Goal: Transaction & Acquisition: Purchase product/service

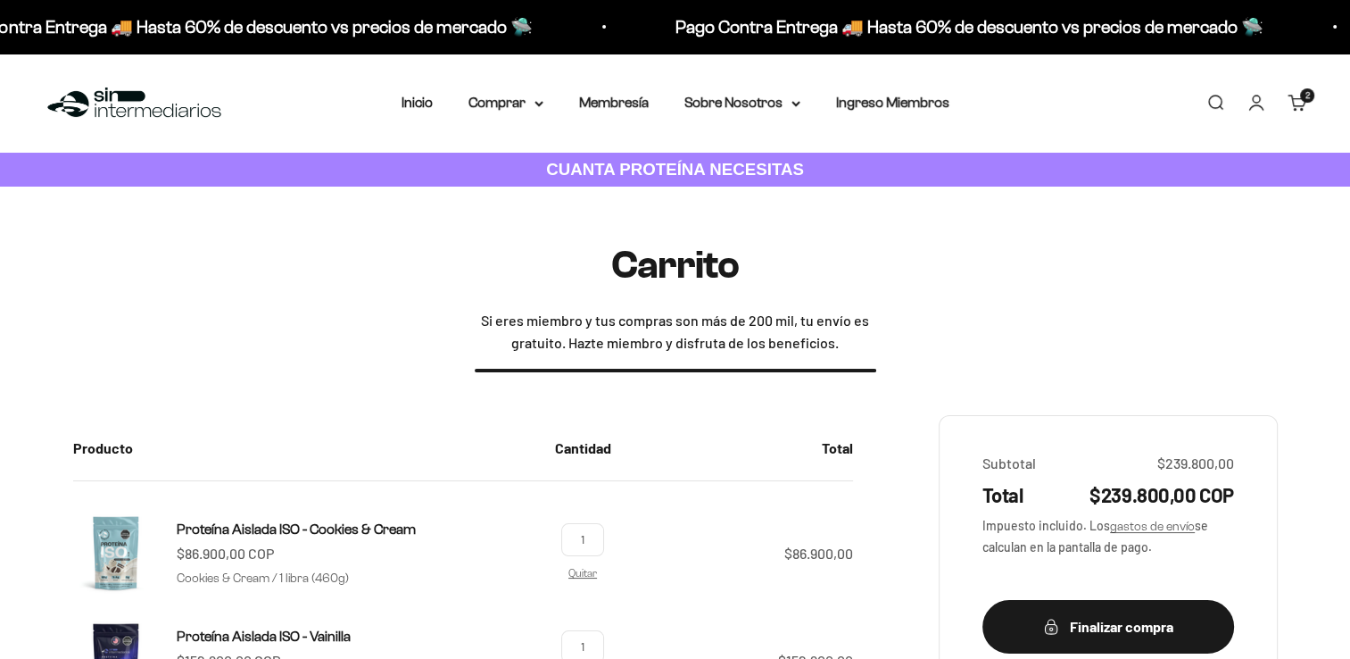
click at [1254, 105] on link "Iniciar sesión" at bounding box center [1257, 103] width 20 height 20
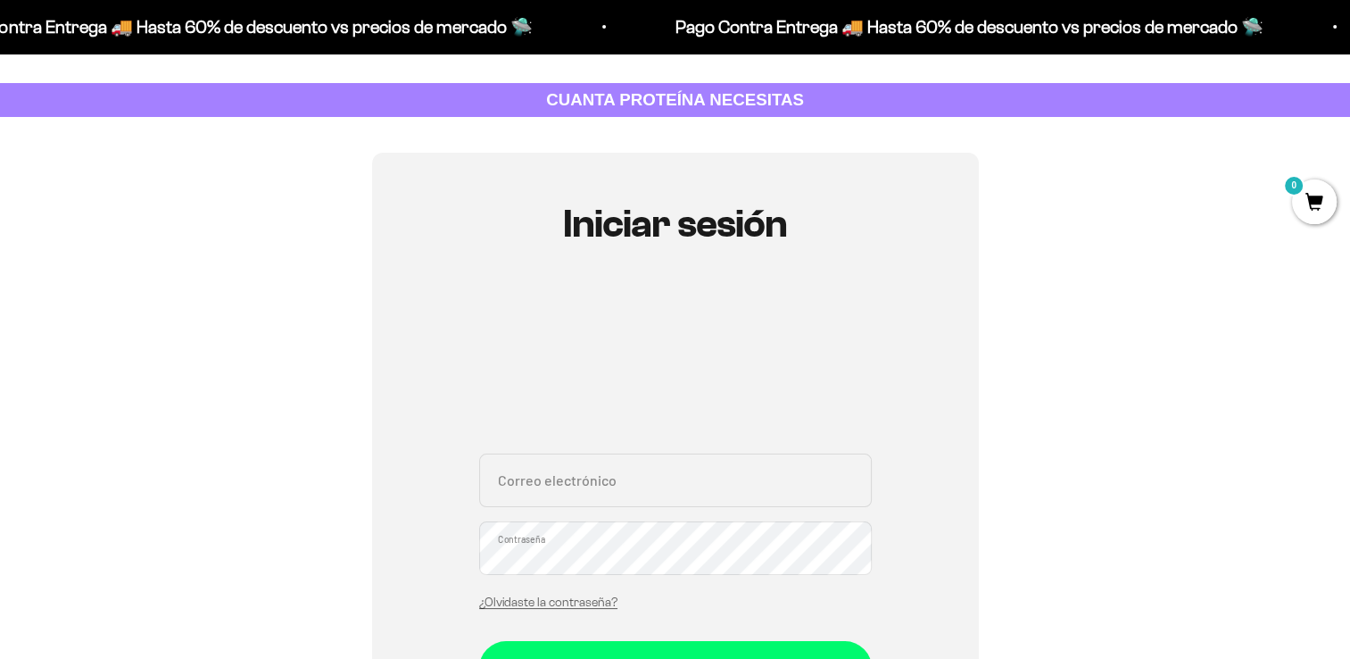
scroll to position [89, 0]
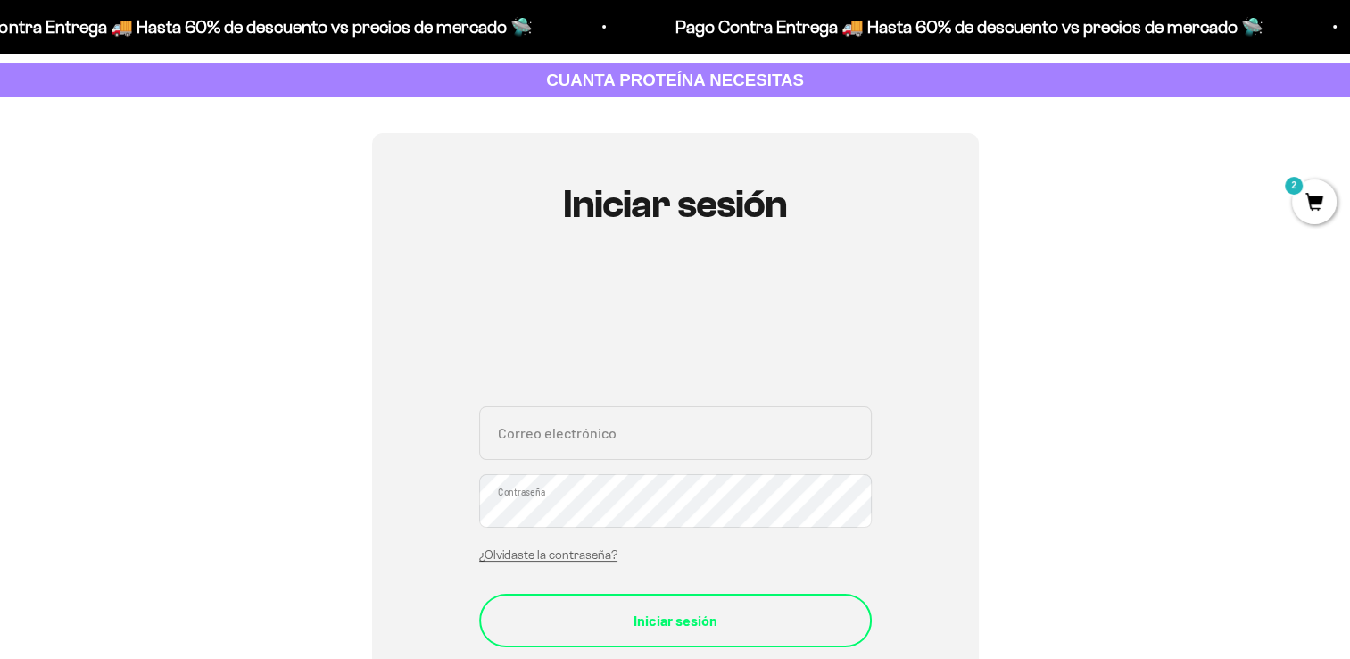
type input "[EMAIL_ADDRESS][DOMAIN_NAME]"
click at [665, 620] on div "Iniciar sesión" at bounding box center [675, 620] width 321 height 23
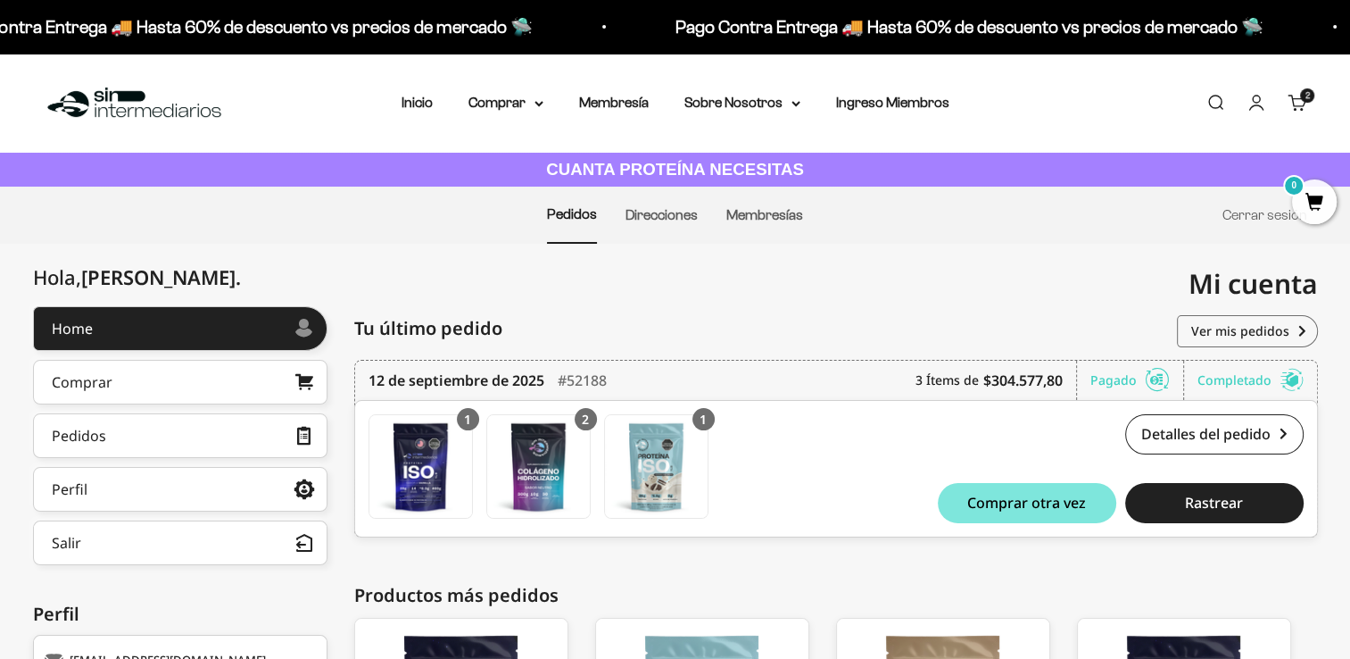
click at [1301, 95] on cart-count "2 artículos 2" at bounding box center [1307, 95] width 14 height 14
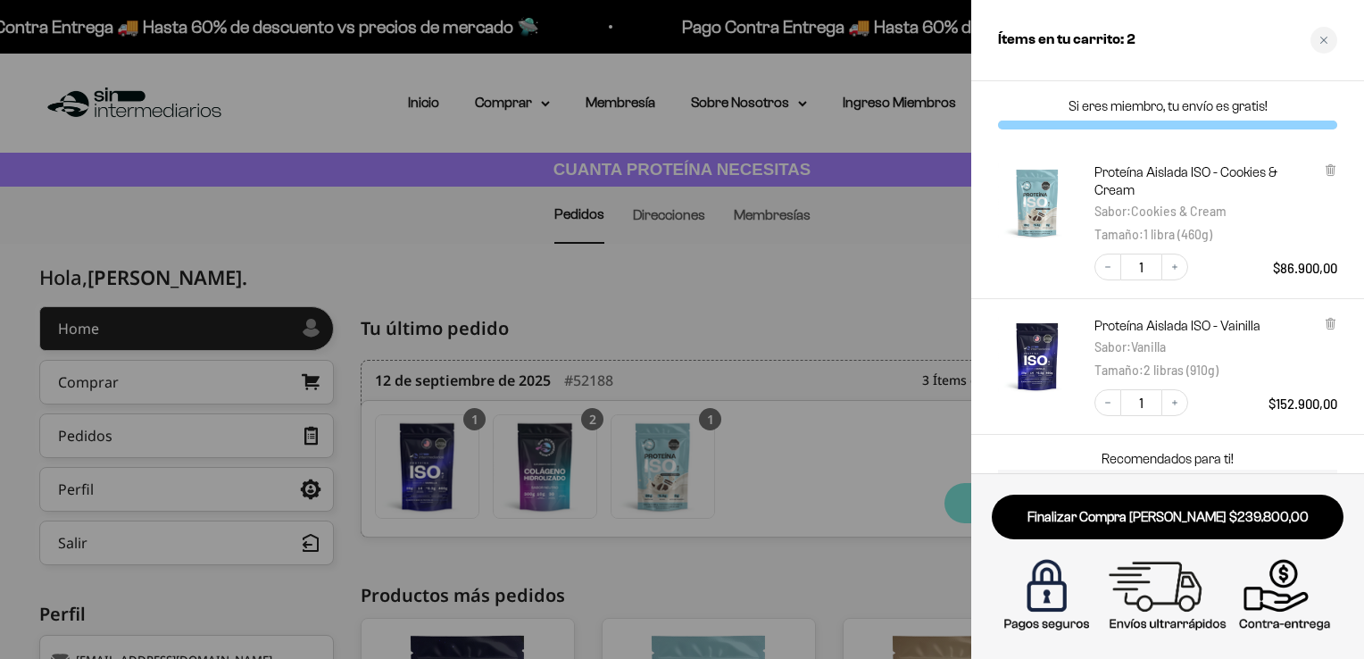
click at [1337, 177] on div "Proteína Aislada ISO - Cookies & Cream Sabor : Cookies & Cream Tamaño : 1 libra…" at bounding box center [1167, 221] width 393 height 153
click at [1327, 172] on icon at bounding box center [1329, 170] width 7 height 9
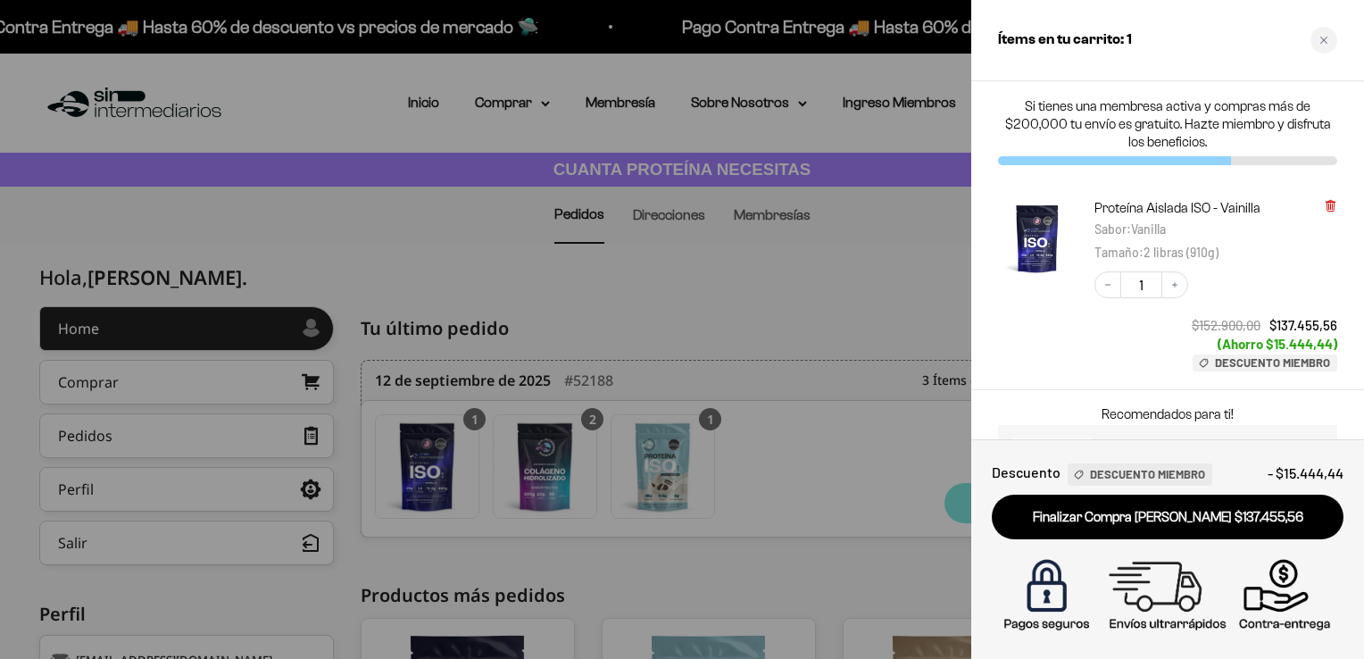
click at [1331, 202] on icon at bounding box center [1329, 206] width 7 height 9
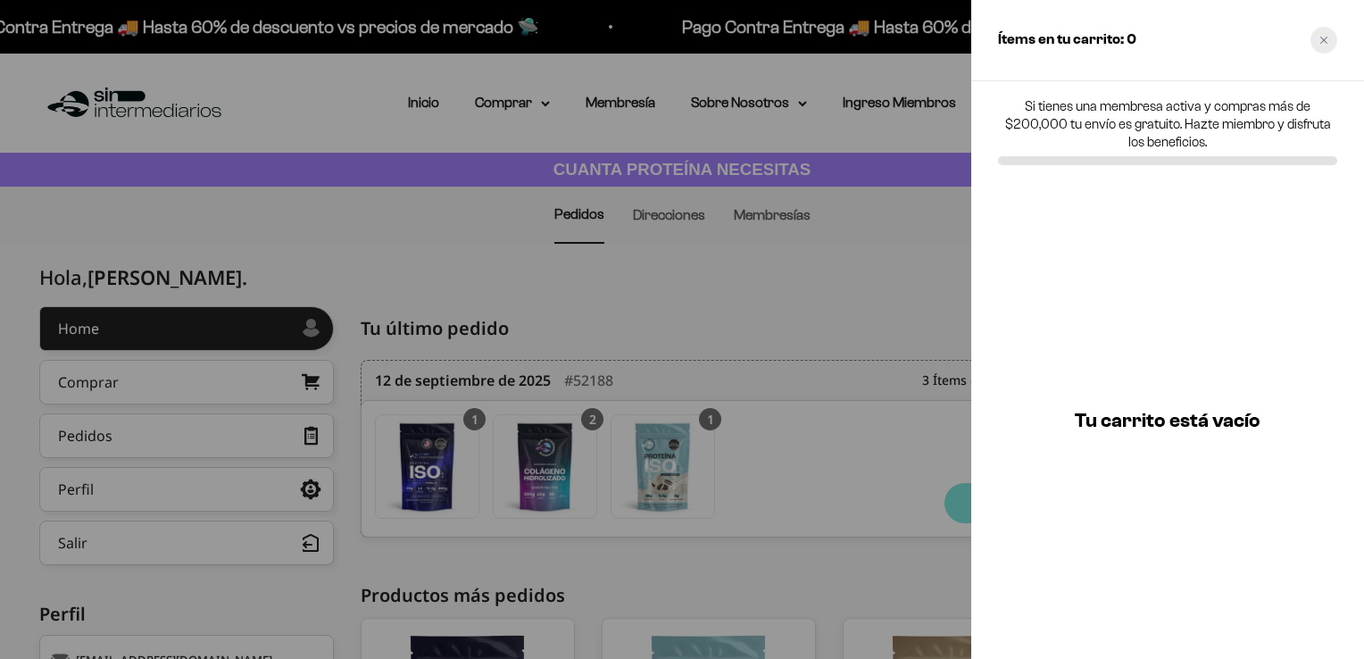
click at [1327, 44] on icon "Close cart" at bounding box center [1323, 40] width 9 height 9
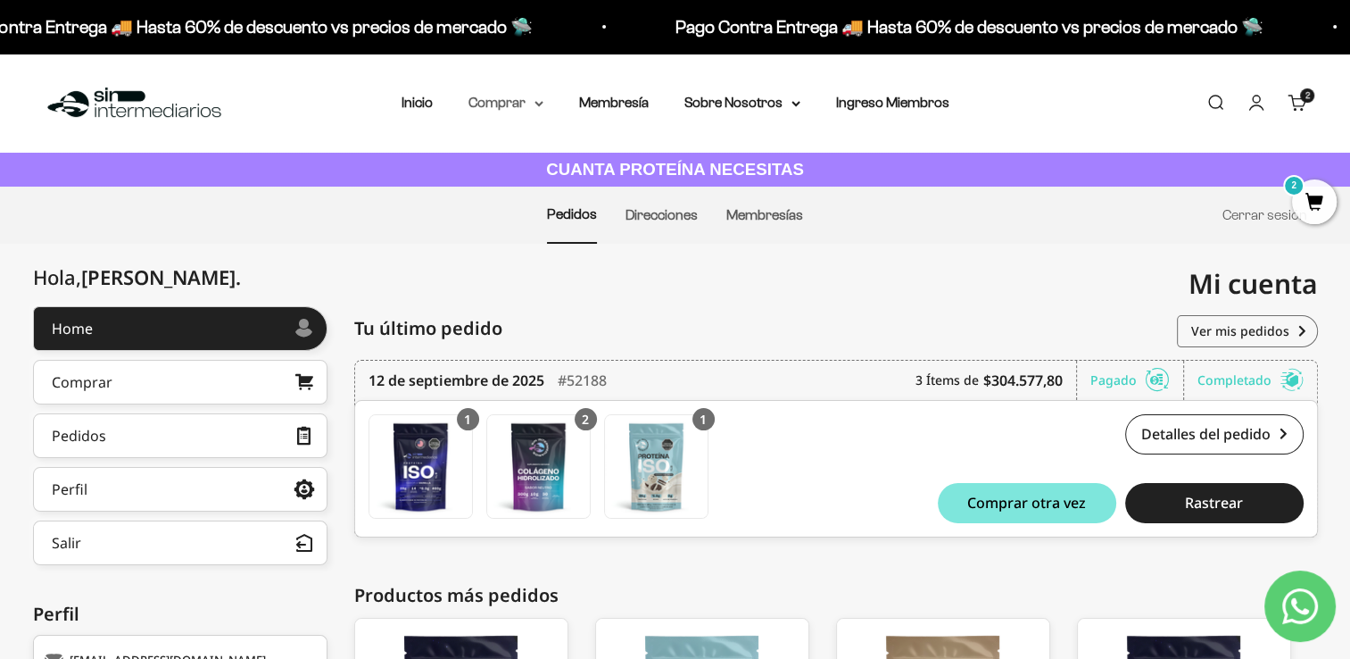
click at [530, 104] on summary "Comprar" at bounding box center [506, 102] width 75 height 23
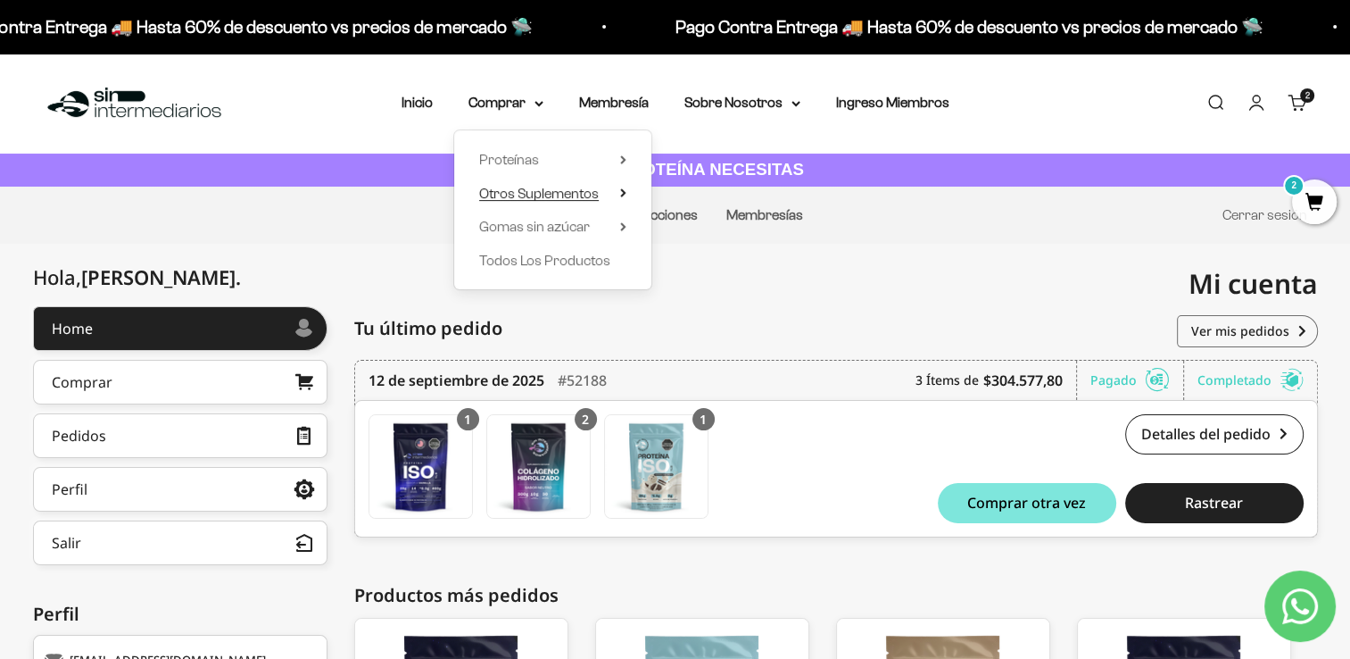
click at [618, 195] on summary "Otros Suplementos" at bounding box center [552, 193] width 147 height 23
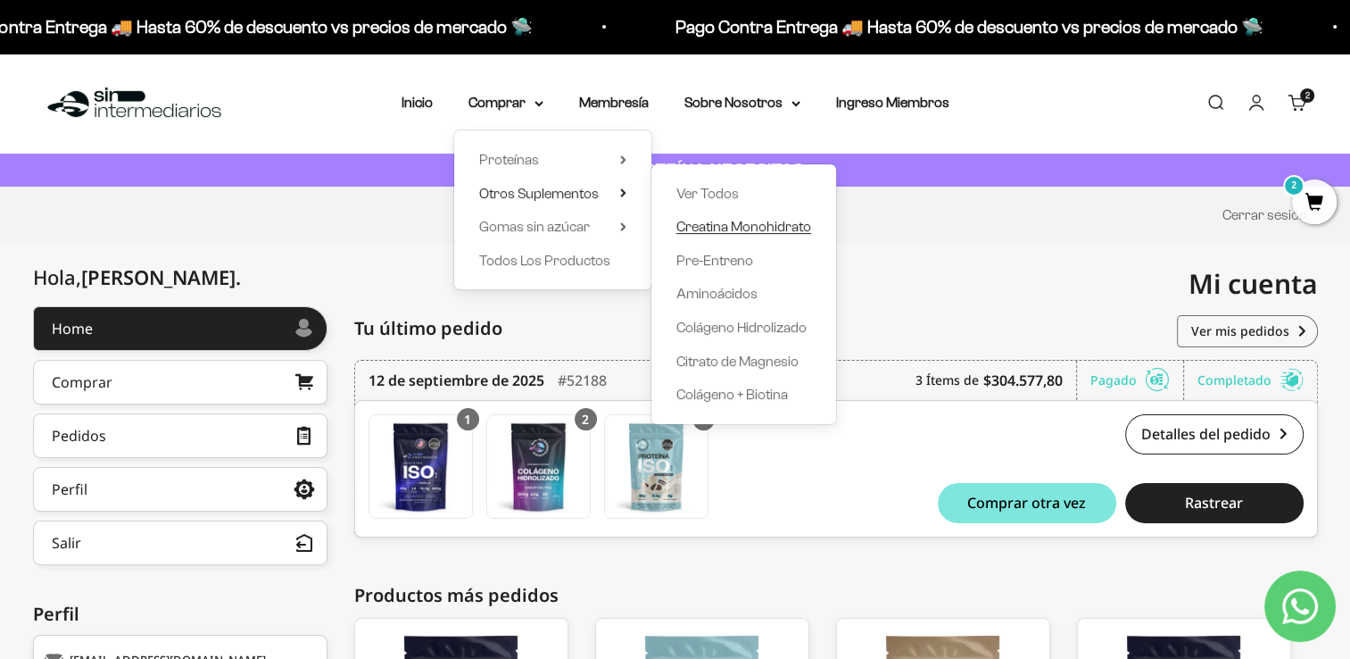
click at [760, 225] on span "Creatina Monohidrato" at bounding box center [743, 226] width 135 height 15
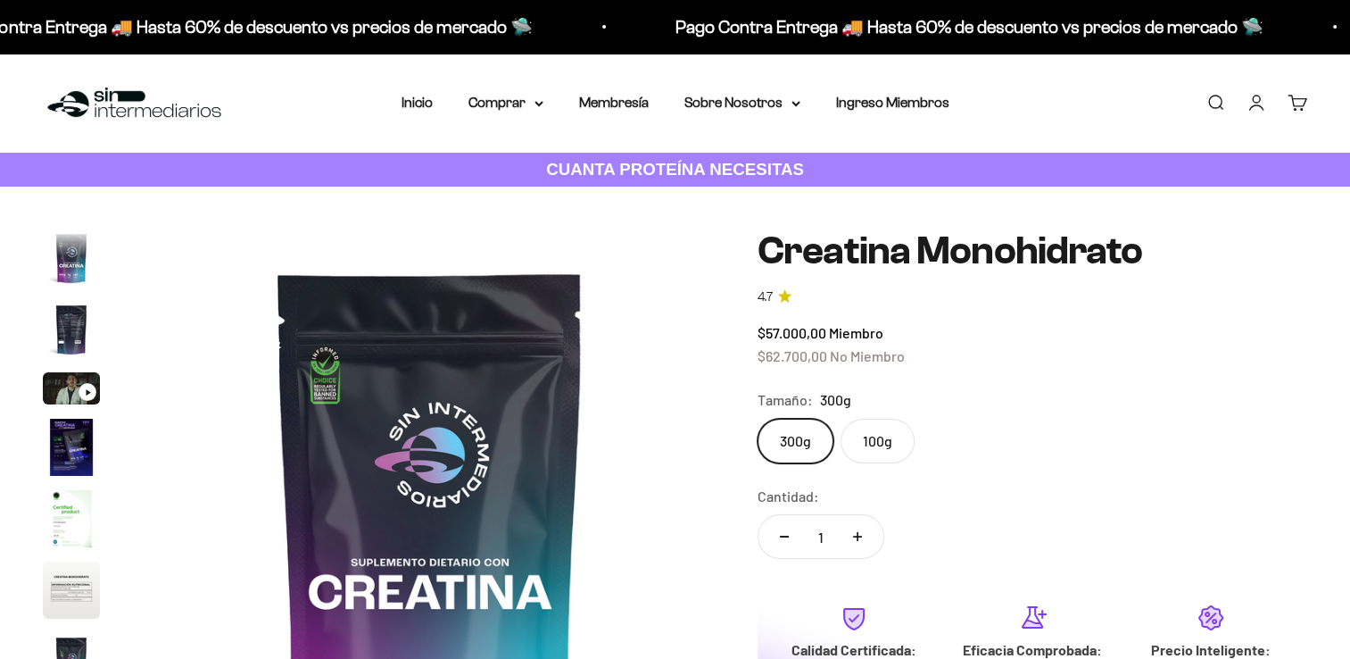
scroll to position [73, 0]
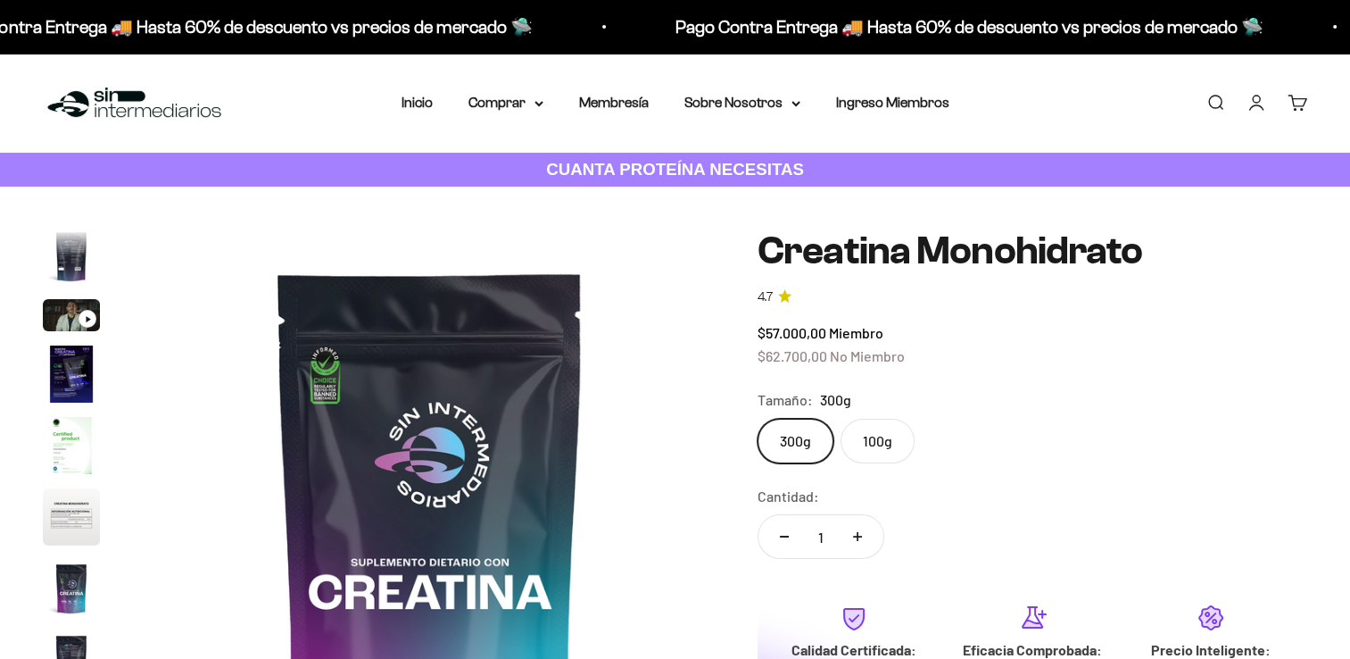
drag, startPoint x: 856, startPoint y: 519, endPoint x: 856, endPoint y: 533, distance: 14.3
click at [856, 519] on button "Aumentar cantidad" at bounding box center [858, 536] width 52 height 43
click at [856, 533] on icon "Aumentar cantidad" at bounding box center [857, 536] width 9 height 9
click at [778, 532] on button "Reducir cantidad" at bounding box center [785, 536] width 52 height 43
type input "2"
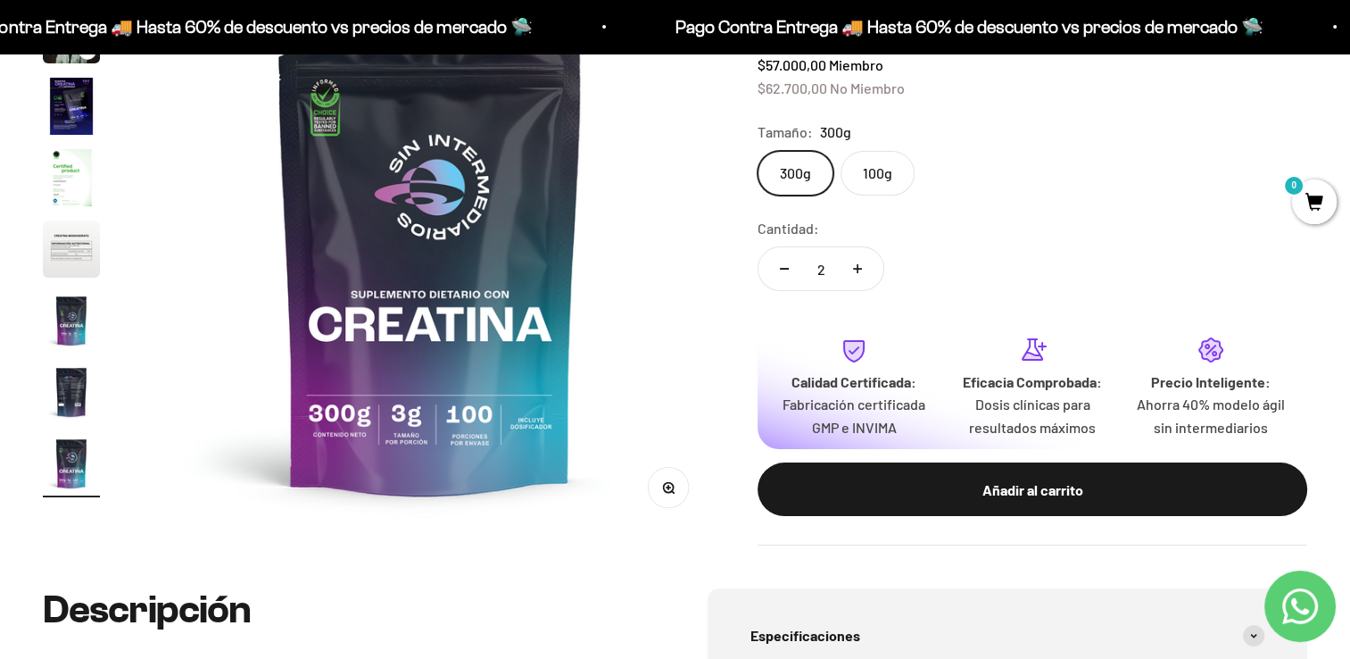
scroll to position [178, 0]
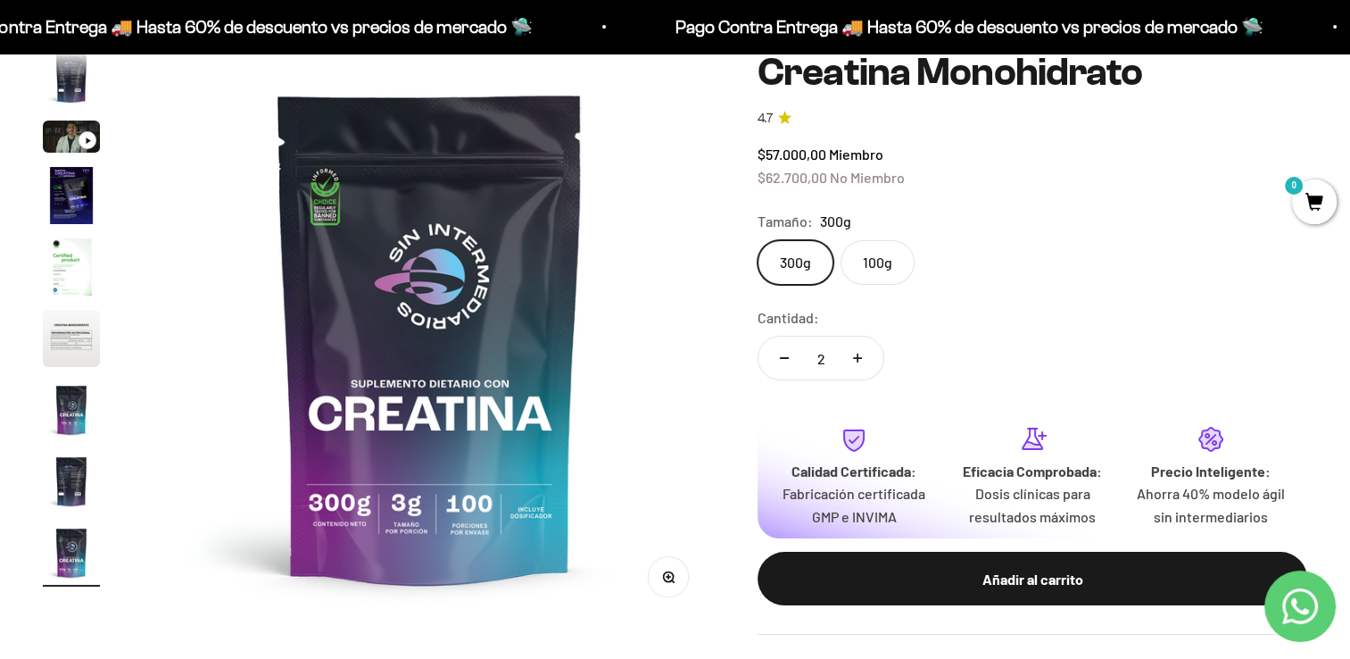
click at [885, 271] on label "100g" at bounding box center [878, 262] width 74 height 45
click at [758, 240] on input "100g" at bounding box center [757, 239] width 1 height 1
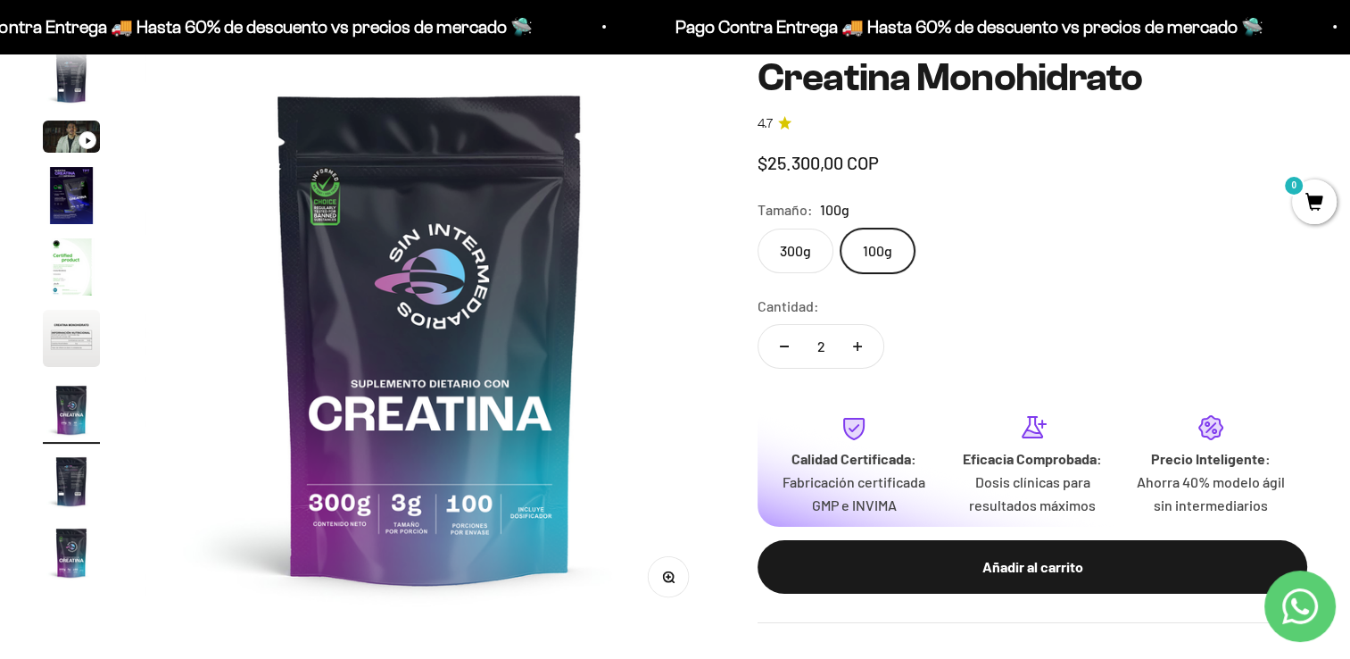
scroll to position [0, 3559]
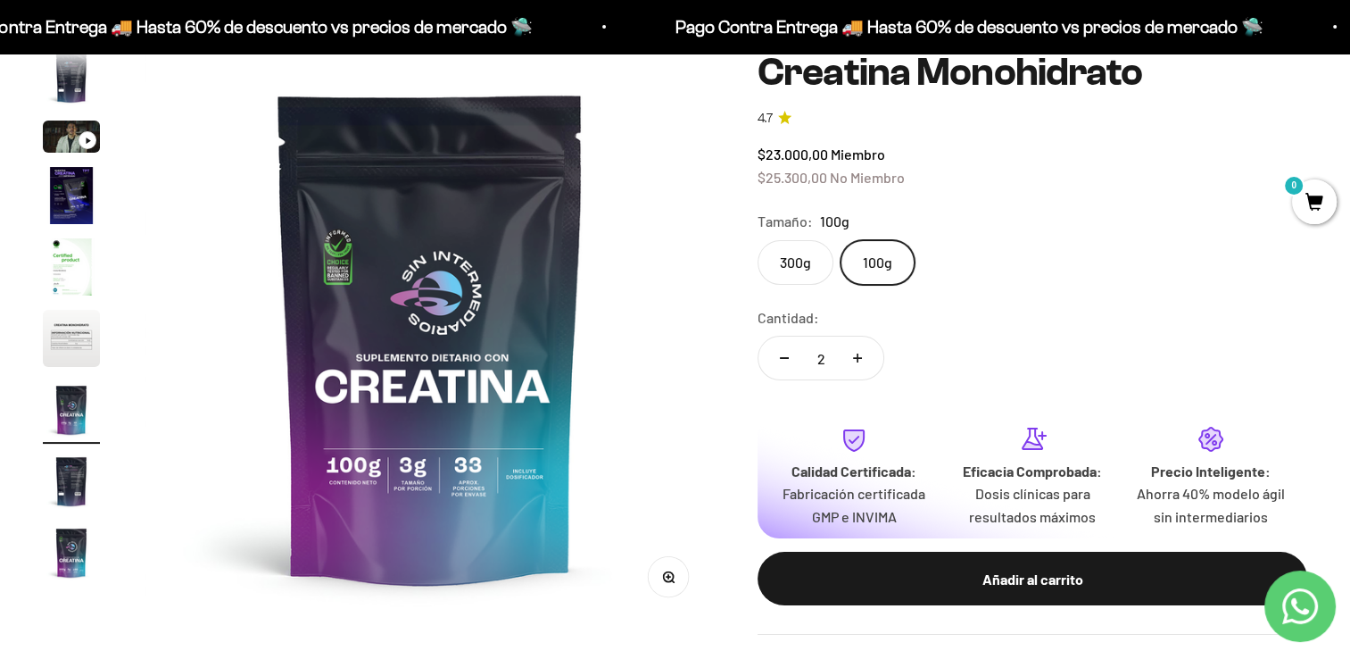
click at [784, 362] on button "Reducir cantidad" at bounding box center [785, 357] width 52 height 43
type input "1"
click at [775, 253] on label "300g" at bounding box center [796, 262] width 76 height 45
click at [758, 240] on input "300g" at bounding box center [757, 239] width 1 height 1
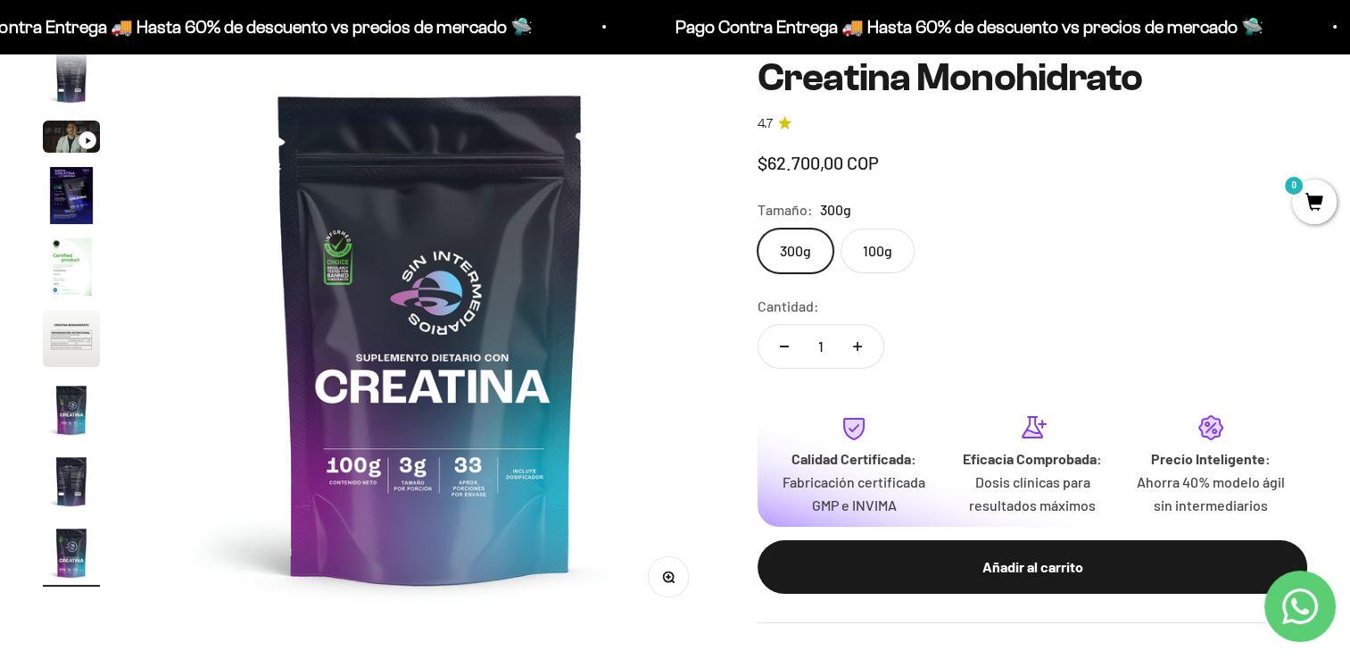
scroll to position [0, 4746]
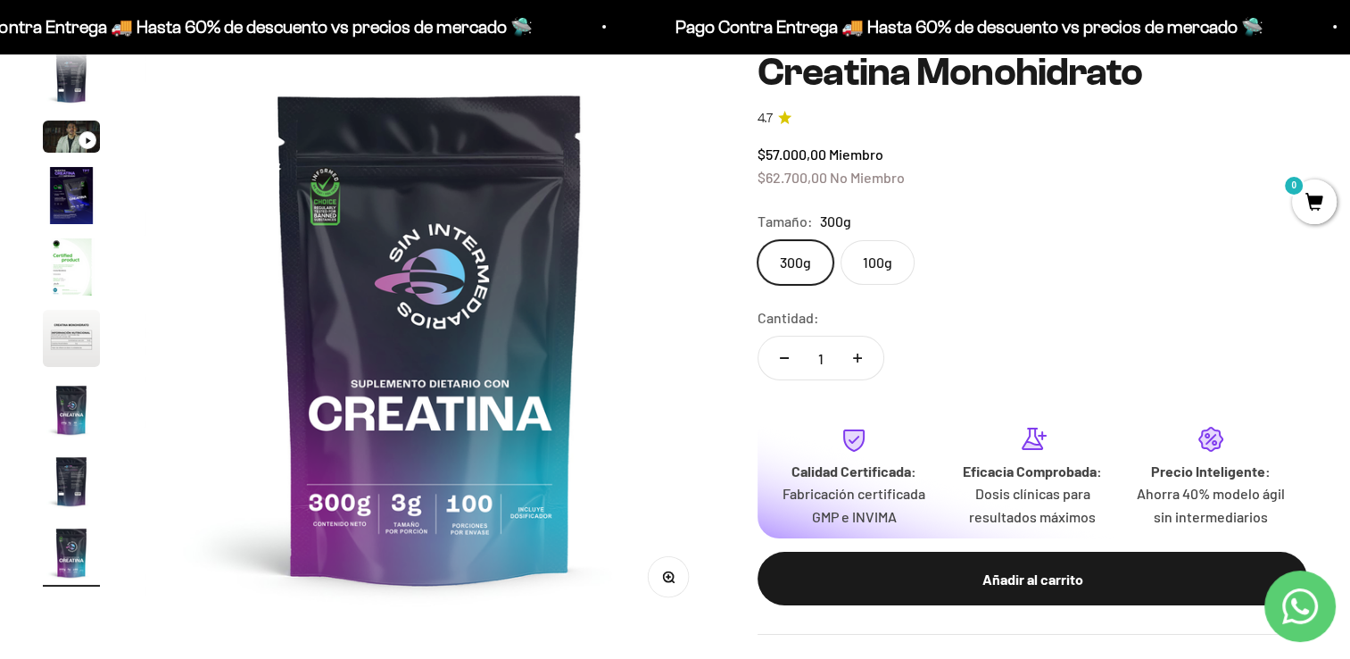
click at [870, 255] on label "100g" at bounding box center [878, 262] width 74 height 45
click at [758, 240] on input "100g" at bounding box center [757, 239] width 1 height 1
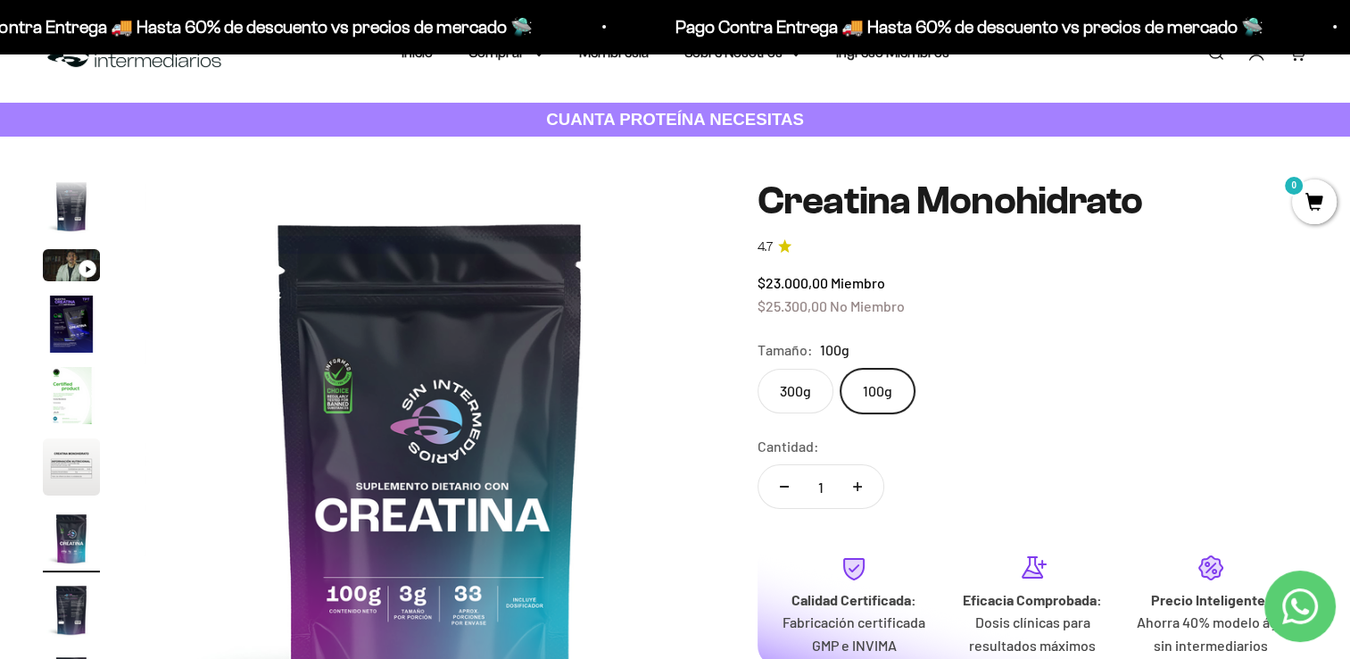
scroll to position [178, 0]
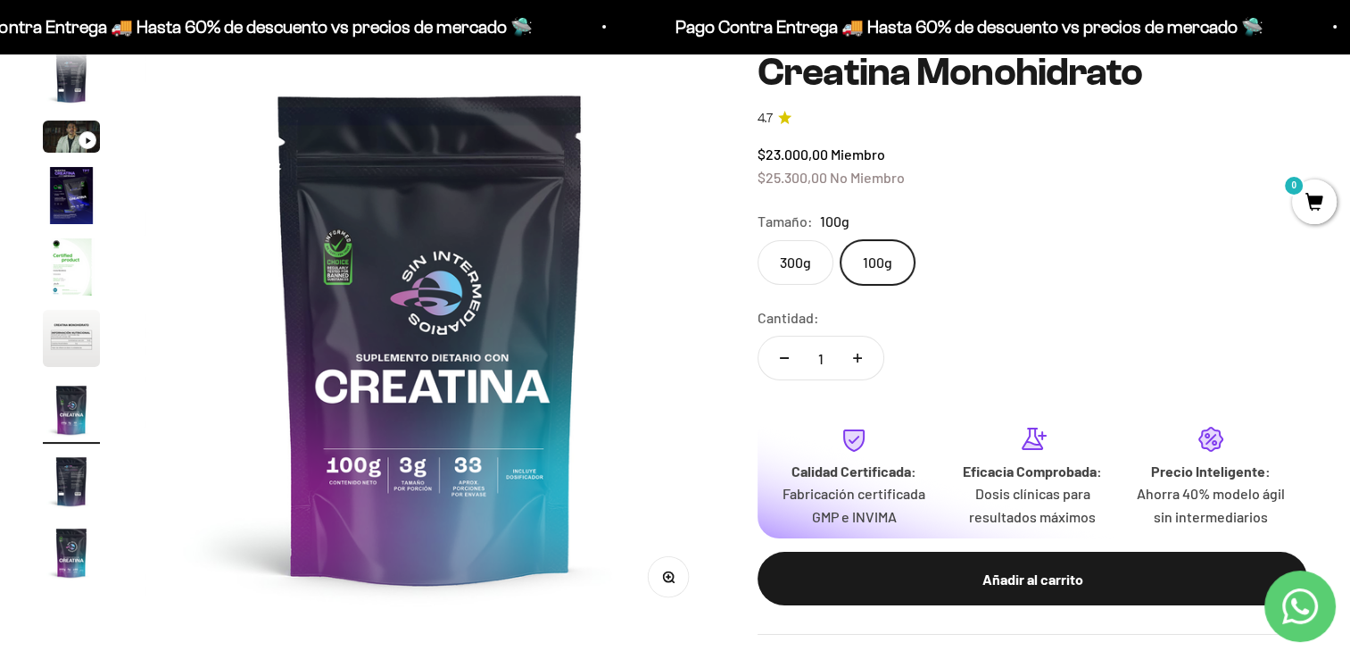
click at [811, 268] on label "300g" at bounding box center [796, 262] width 76 height 45
click at [758, 240] on input "300g" at bounding box center [757, 239] width 1 height 1
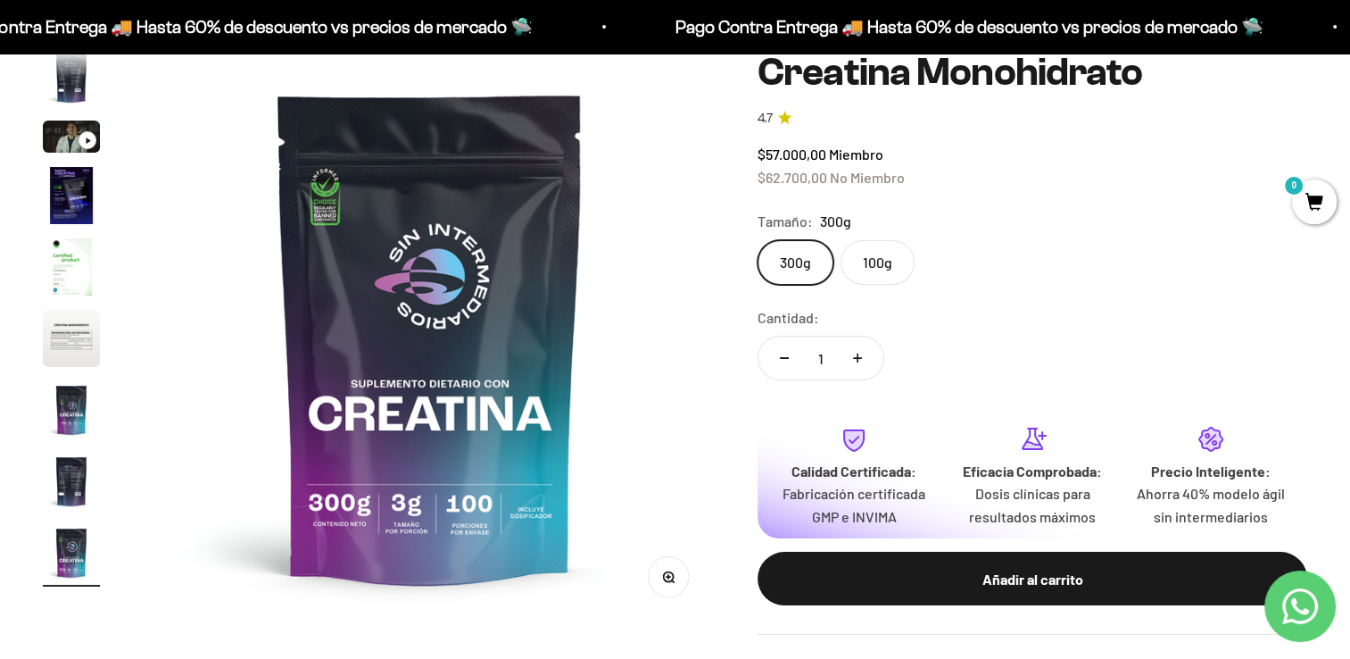
click at [861, 262] on label "100g" at bounding box center [878, 262] width 74 height 45
click at [758, 240] on input "100g" at bounding box center [757, 239] width 1 height 1
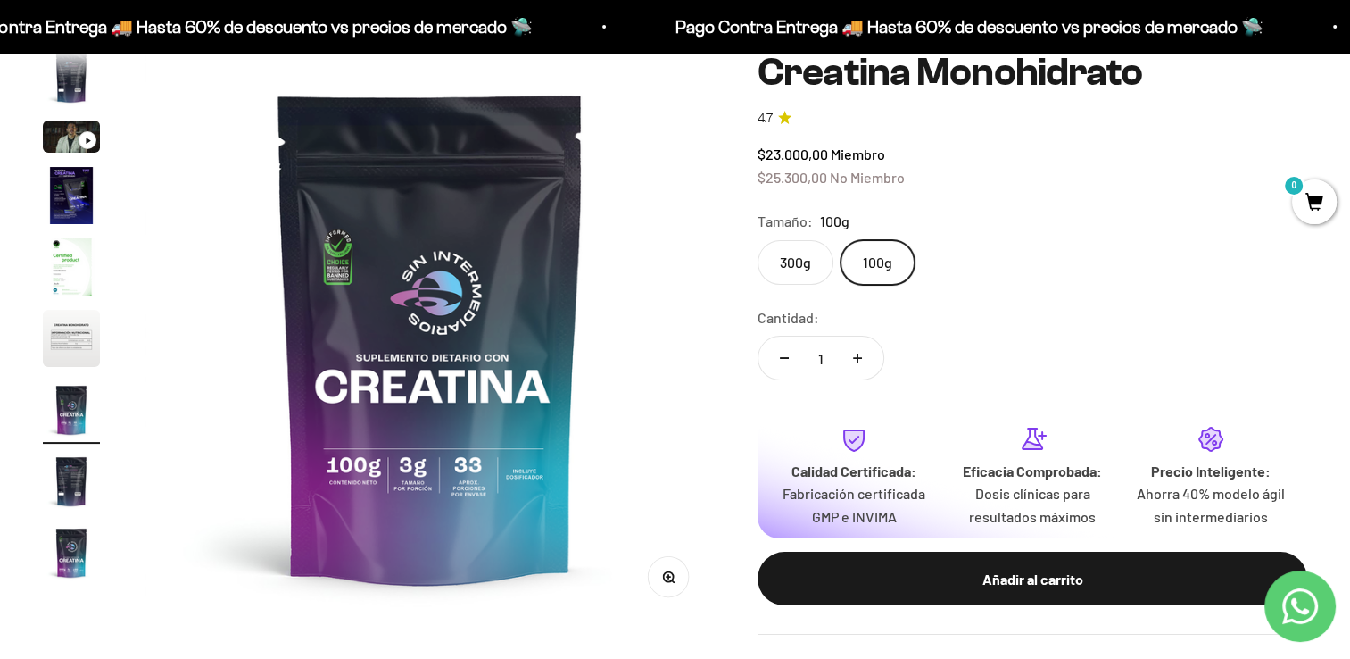
click at [818, 261] on label "300g" at bounding box center [796, 262] width 76 height 45
click at [758, 240] on input "300g" at bounding box center [757, 239] width 1 height 1
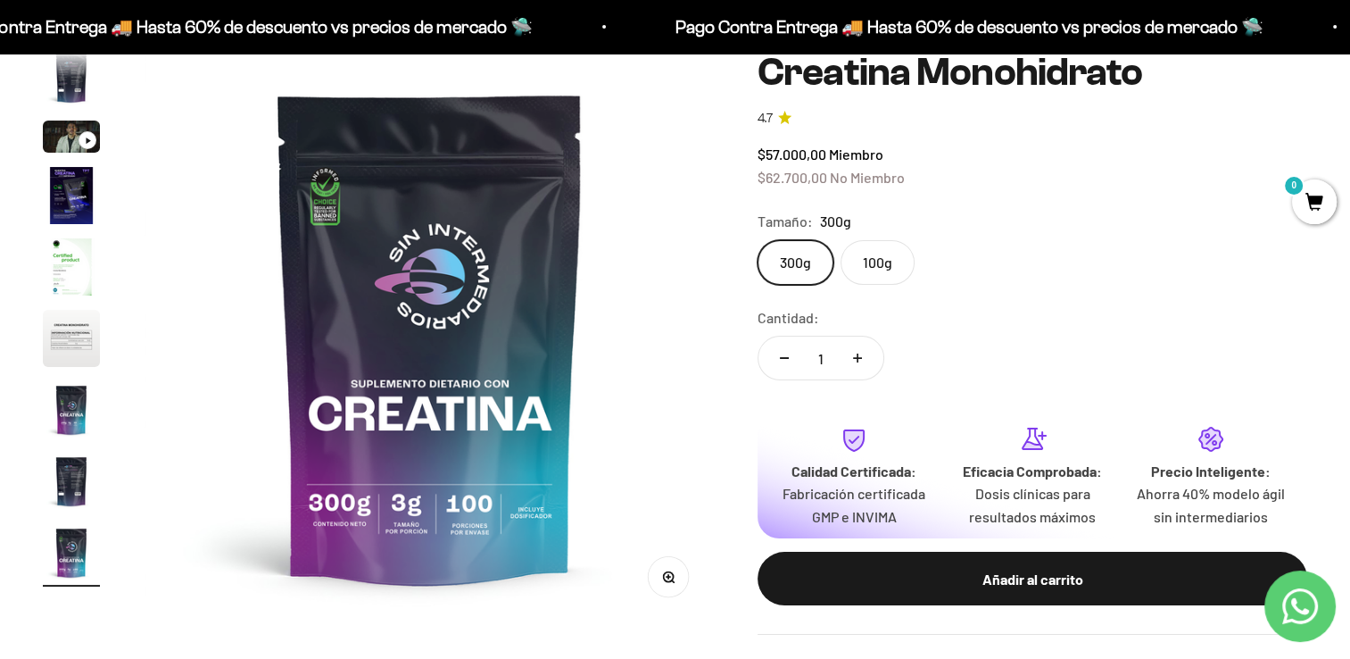
click at [882, 257] on label "100g" at bounding box center [878, 262] width 74 height 45
click at [758, 240] on input "100g" at bounding box center [757, 239] width 1 height 1
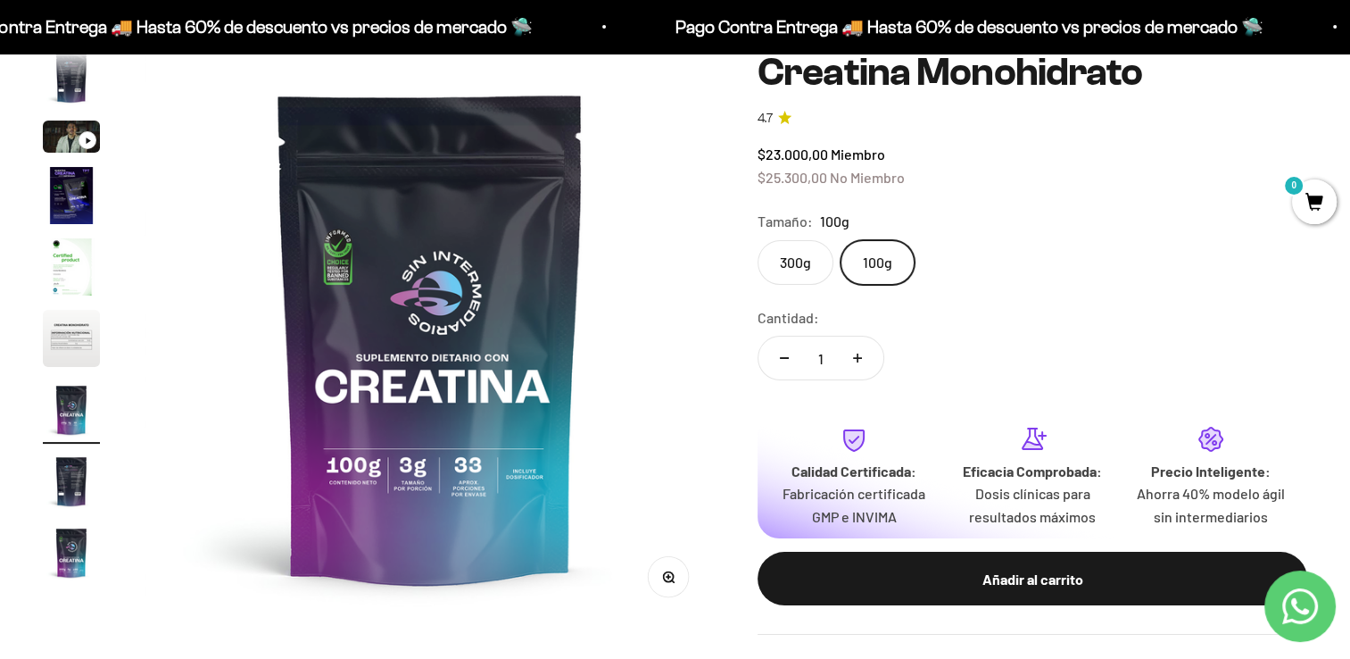
click at [805, 259] on label "300g" at bounding box center [796, 262] width 76 height 45
click at [758, 240] on input "300g" at bounding box center [757, 239] width 1 height 1
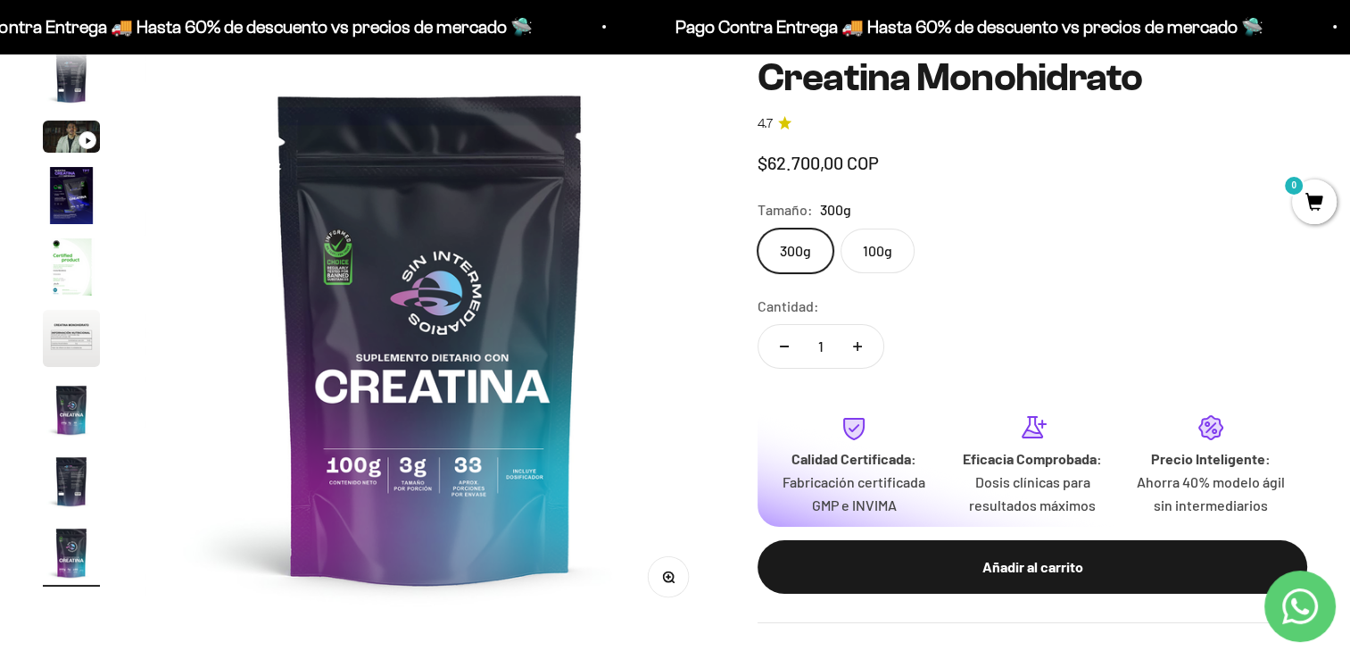
scroll to position [0, 4746]
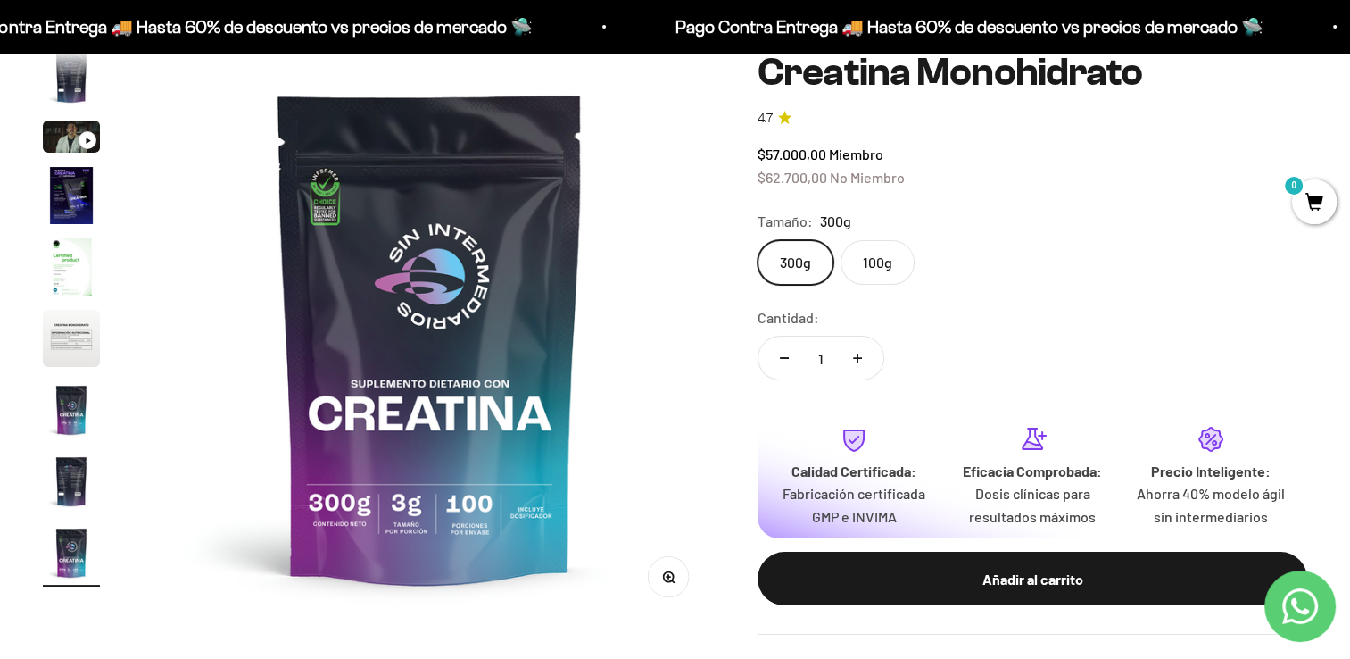
click at [875, 250] on label "100g" at bounding box center [878, 262] width 74 height 45
click at [758, 240] on input "100g" at bounding box center [757, 239] width 1 height 1
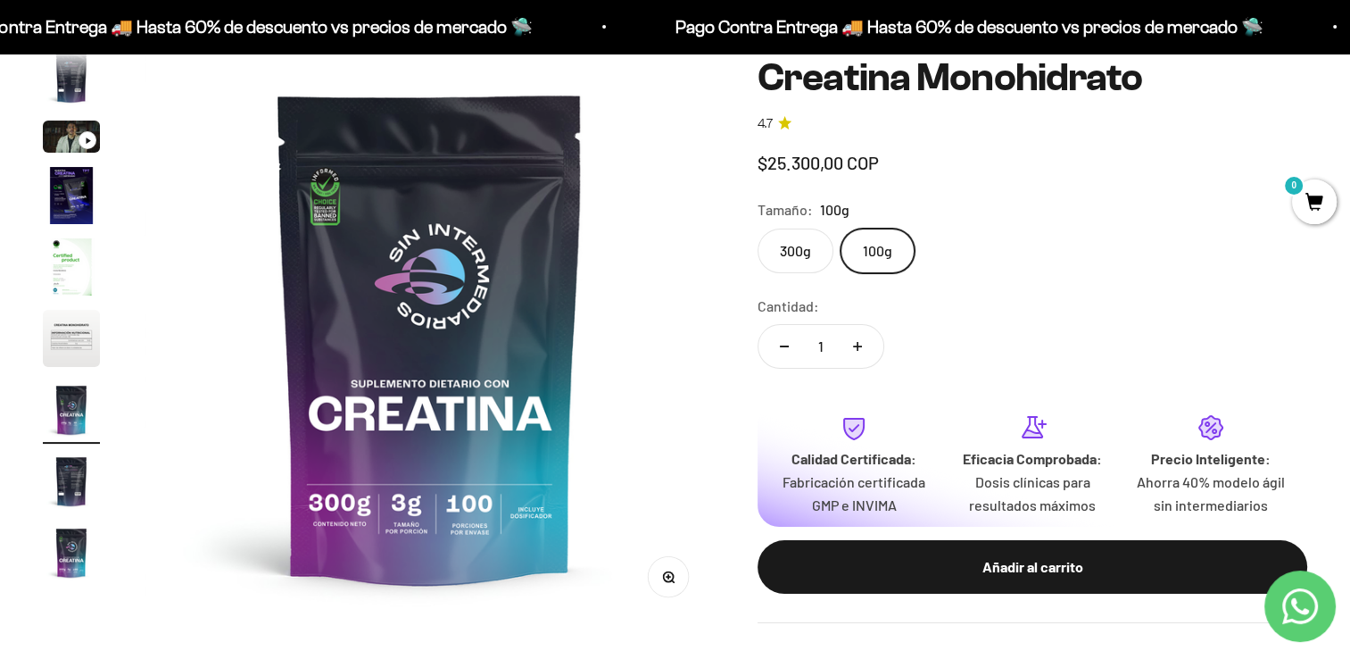
scroll to position [0, 3559]
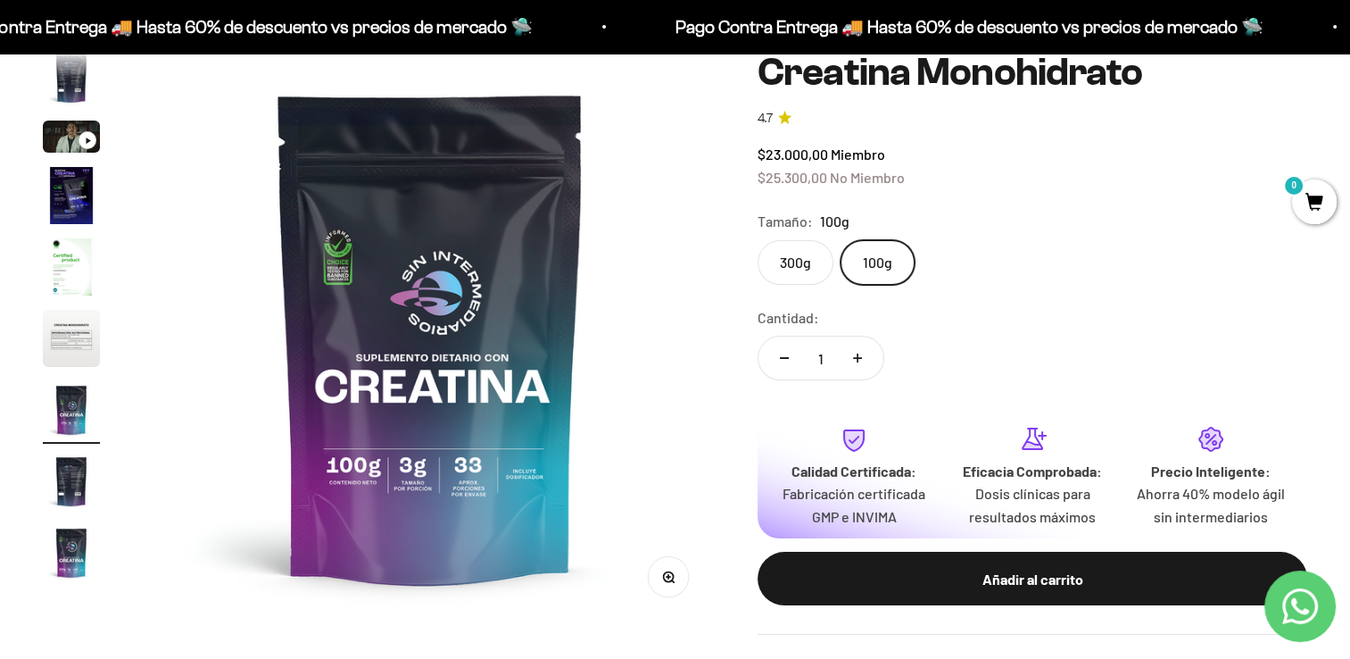
click at [803, 275] on label "300g" at bounding box center [796, 262] width 76 height 45
click at [758, 240] on input "300g" at bounding box center [757, 239] width 1 height 1
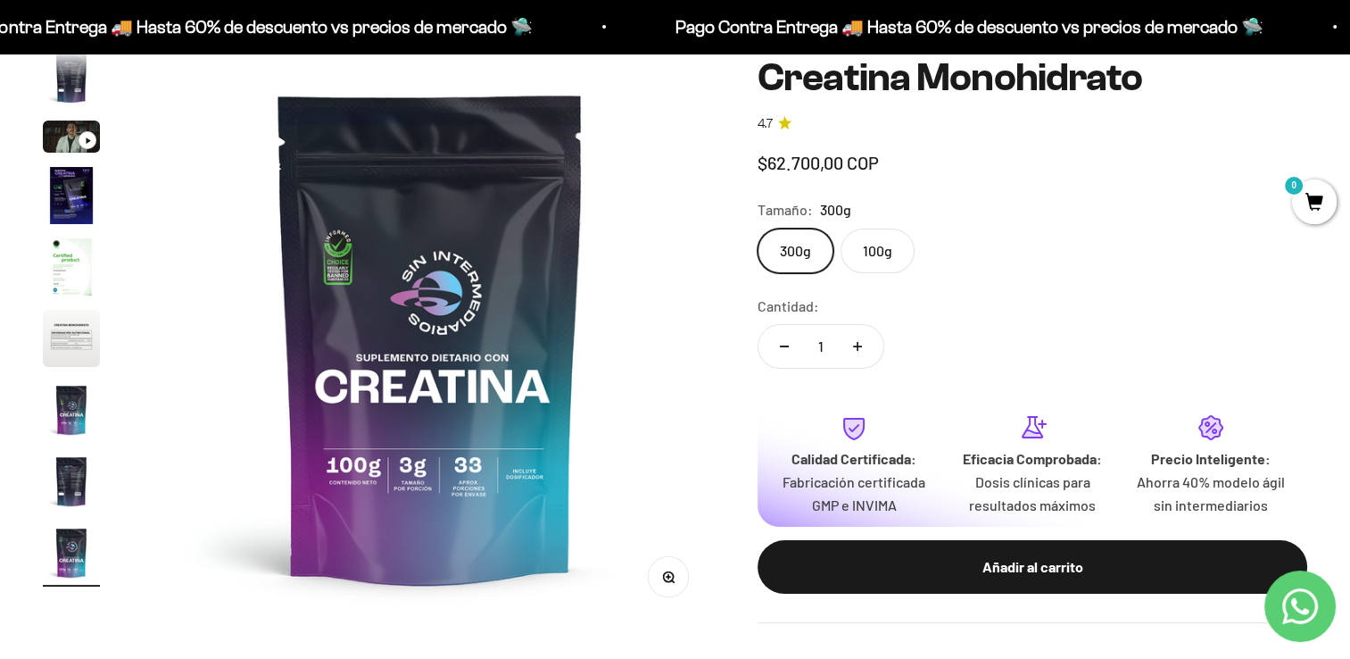
scroll to position [0, 4746]
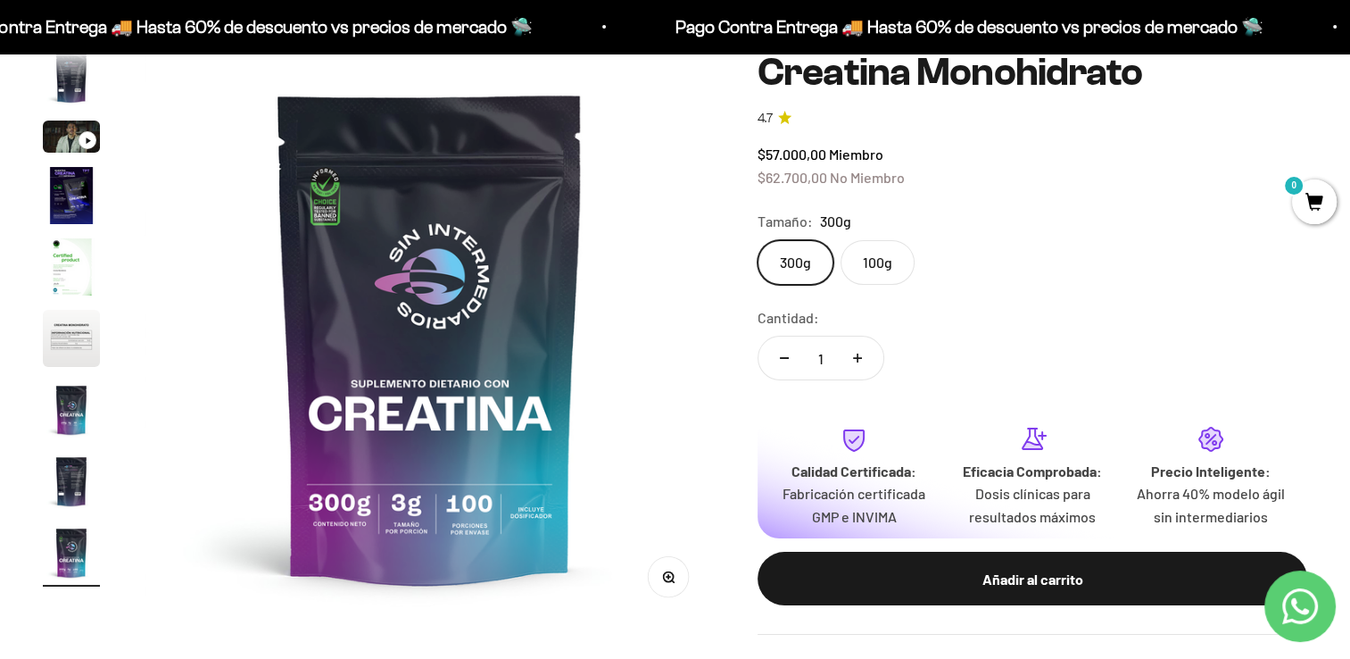
click at [860, 254] on label "100g" at bounding box center [878, 262] width 74 height 45
click at [758, 240] on input "100g" at bounding box center [757, 239] width 1 height 1
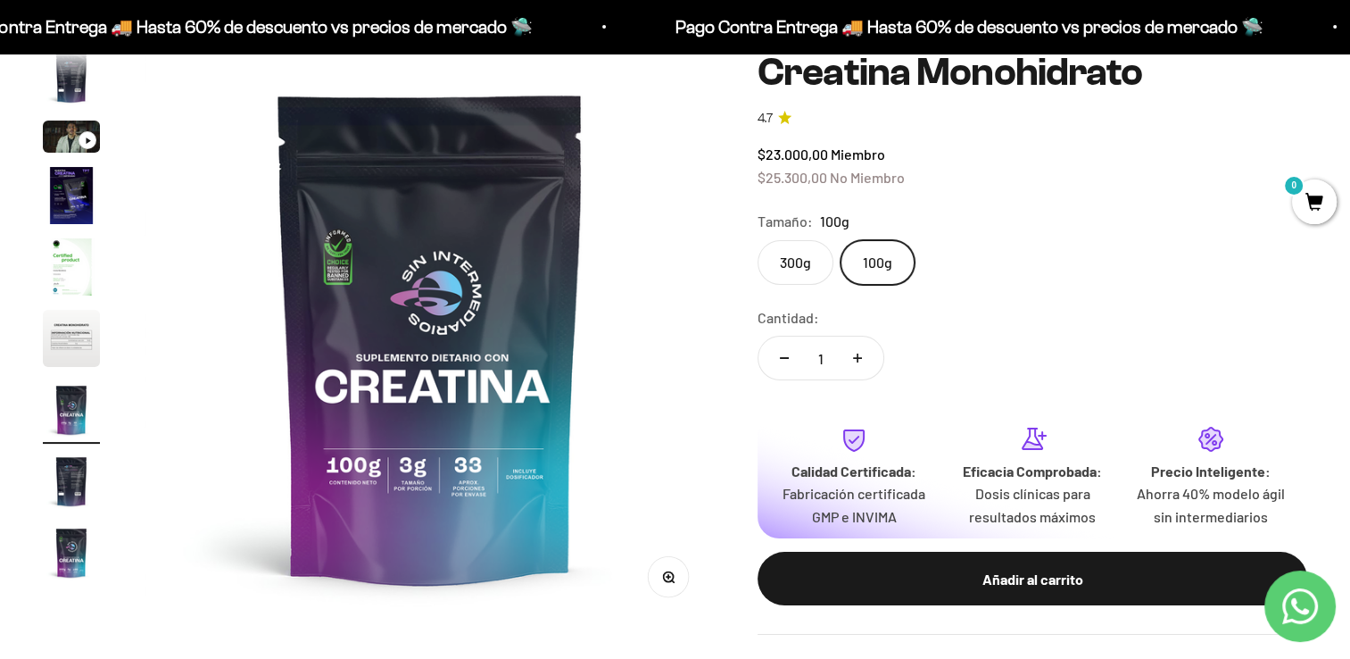
click at [809, 261] on label "300g" at bounding box center [796, 262] width 76 height 45
click at [758, 240] on input "300g" at bounding box center [757, 239] width 1 height 1
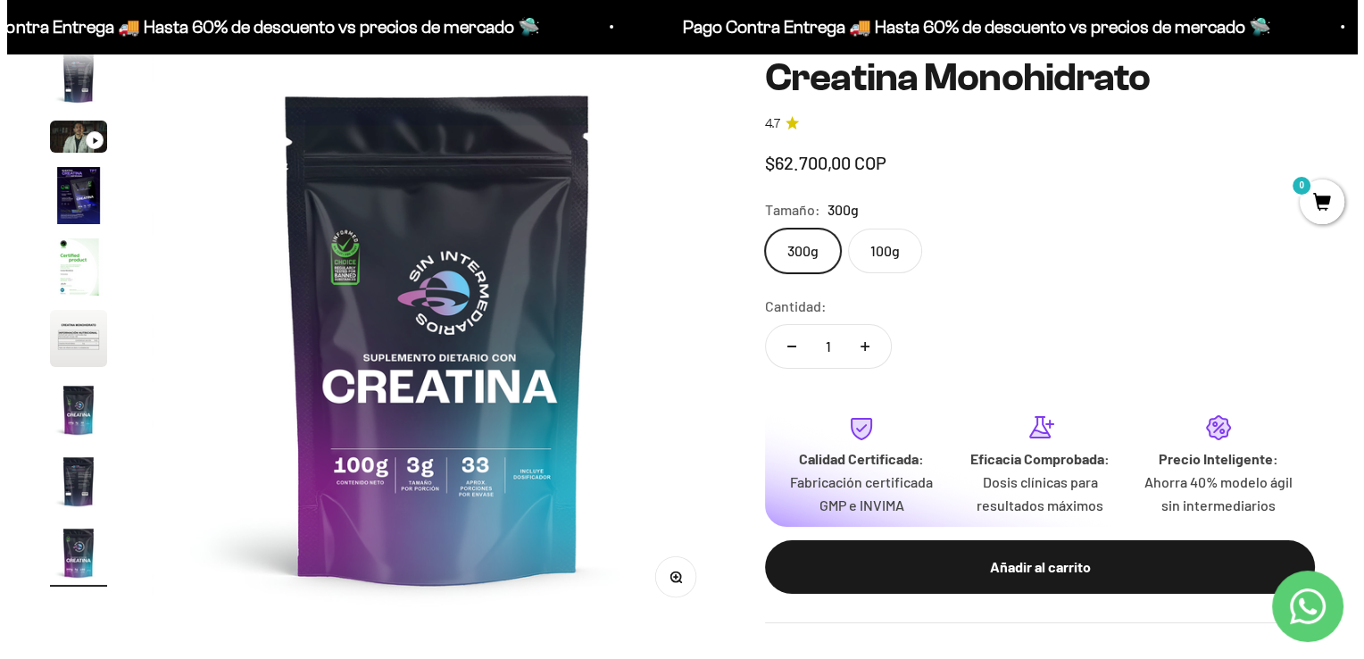
scroll to position [0, 4746]
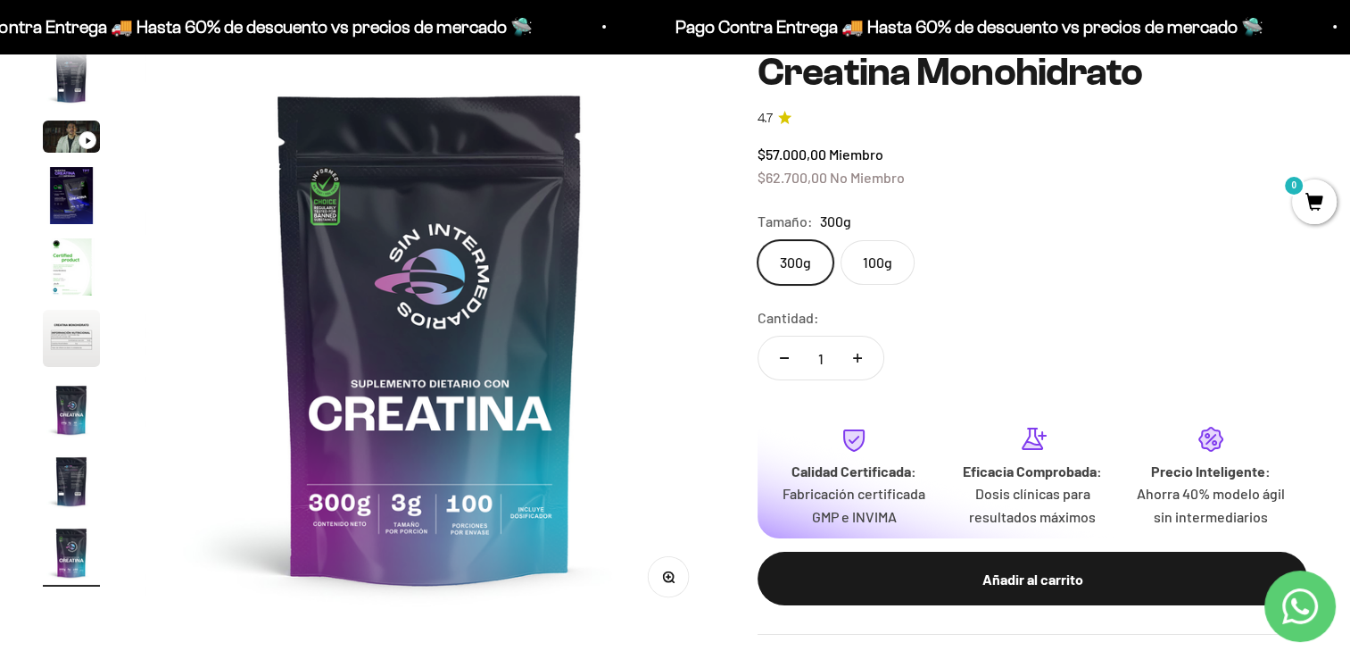
click at [854, 355] on icon "Aumentar cantidad" at bounding box center [857, 357] width 9 height 9
type input "2"
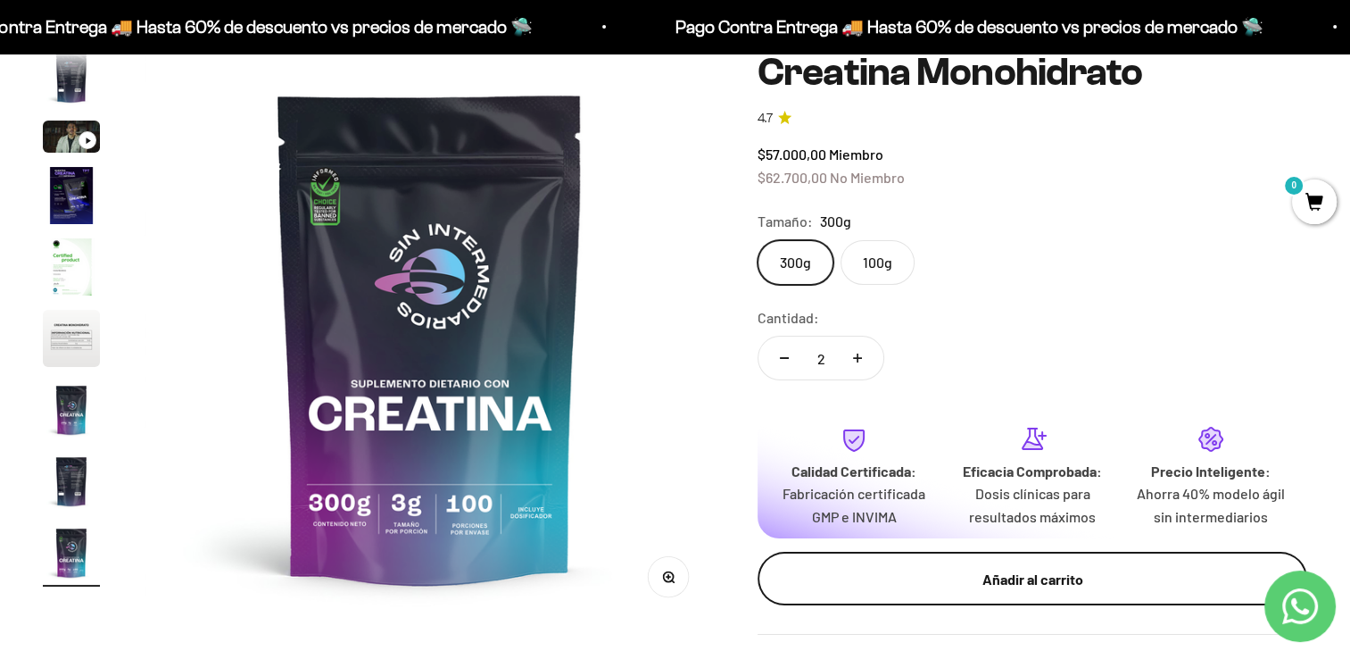
click at [962, 584] on div "Añadir al carrito" at bounding box center [1032, 579] width 478 height 23
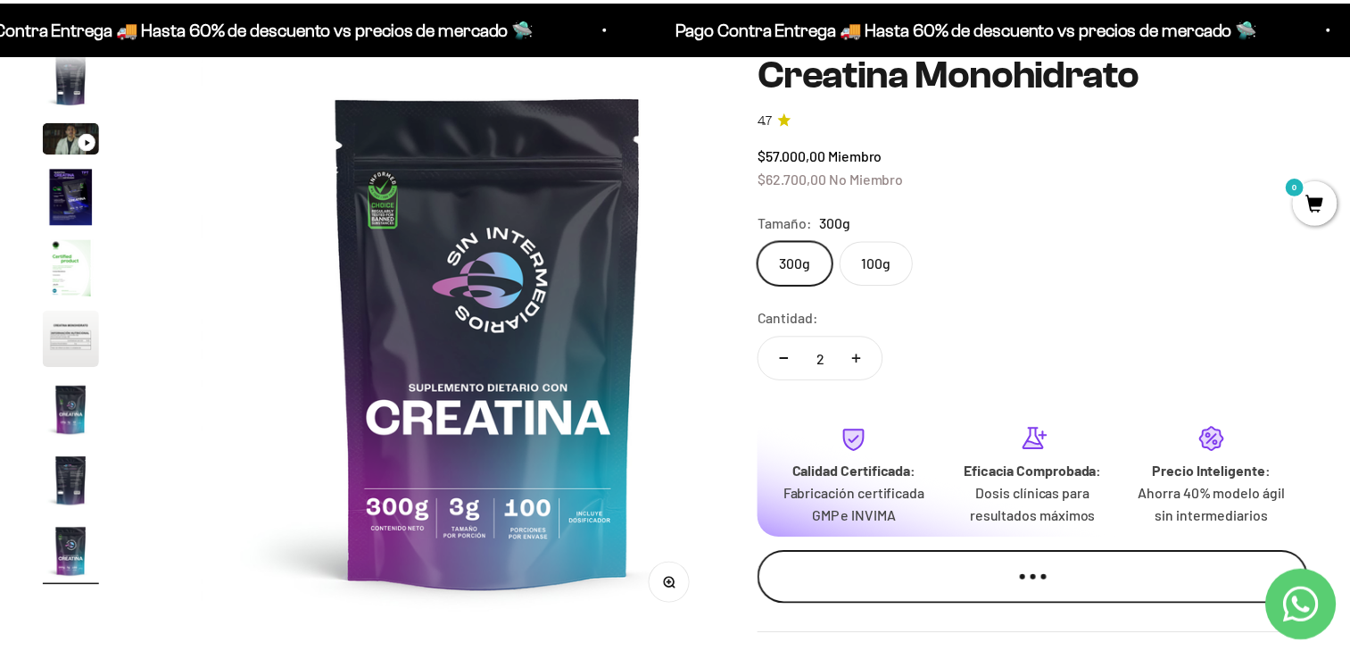
scroll to position [0, 4806]
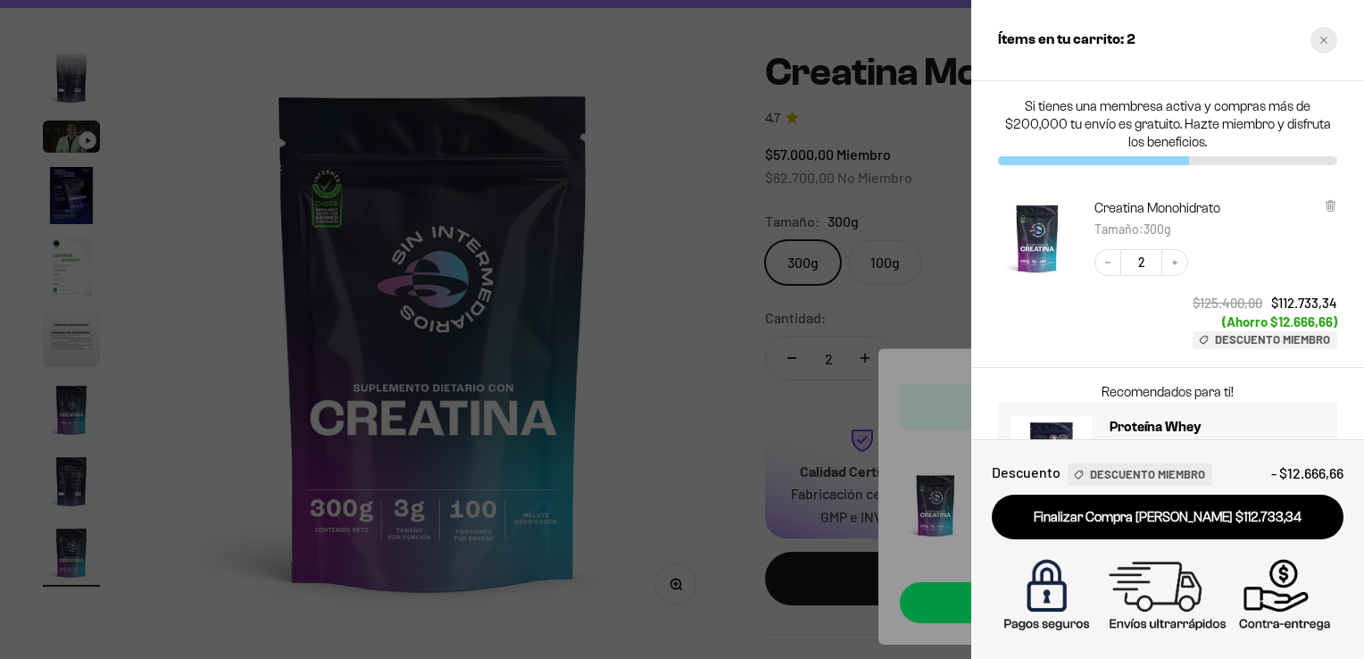
click at [1329, 38] on div "Close cart" at bounding box center [1323, 40] width 27 height 27
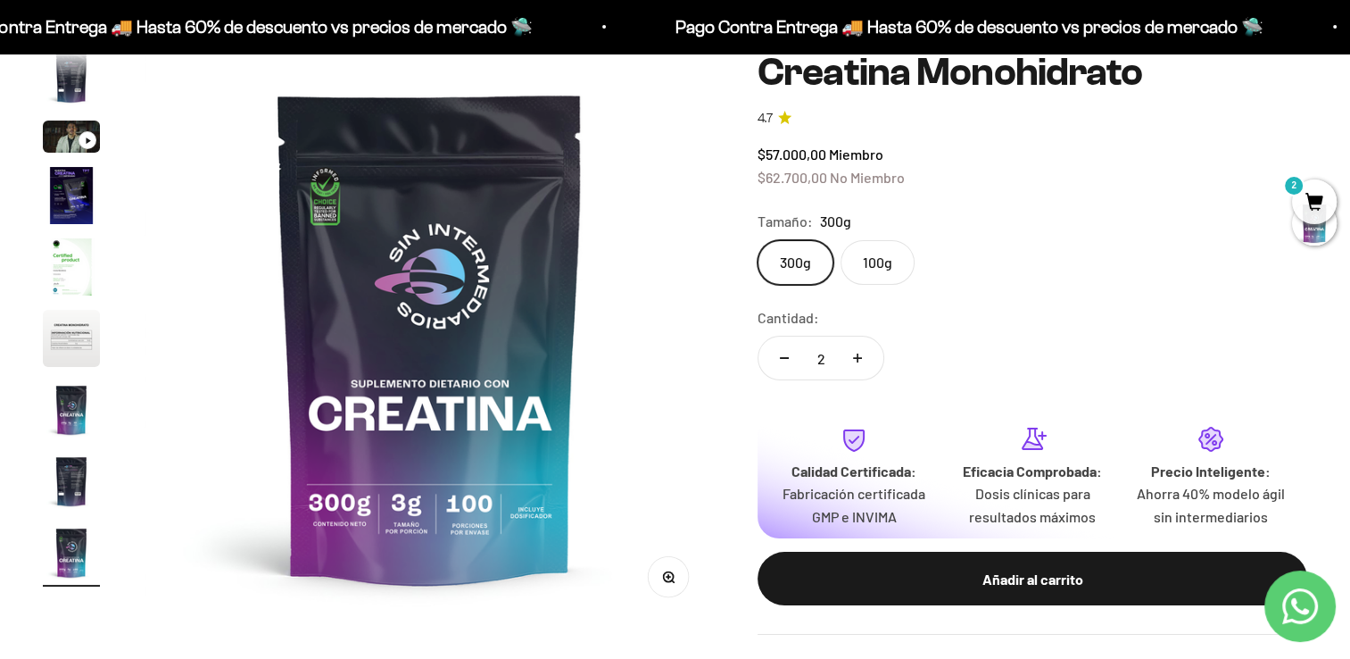
scroll to position [0, 0]
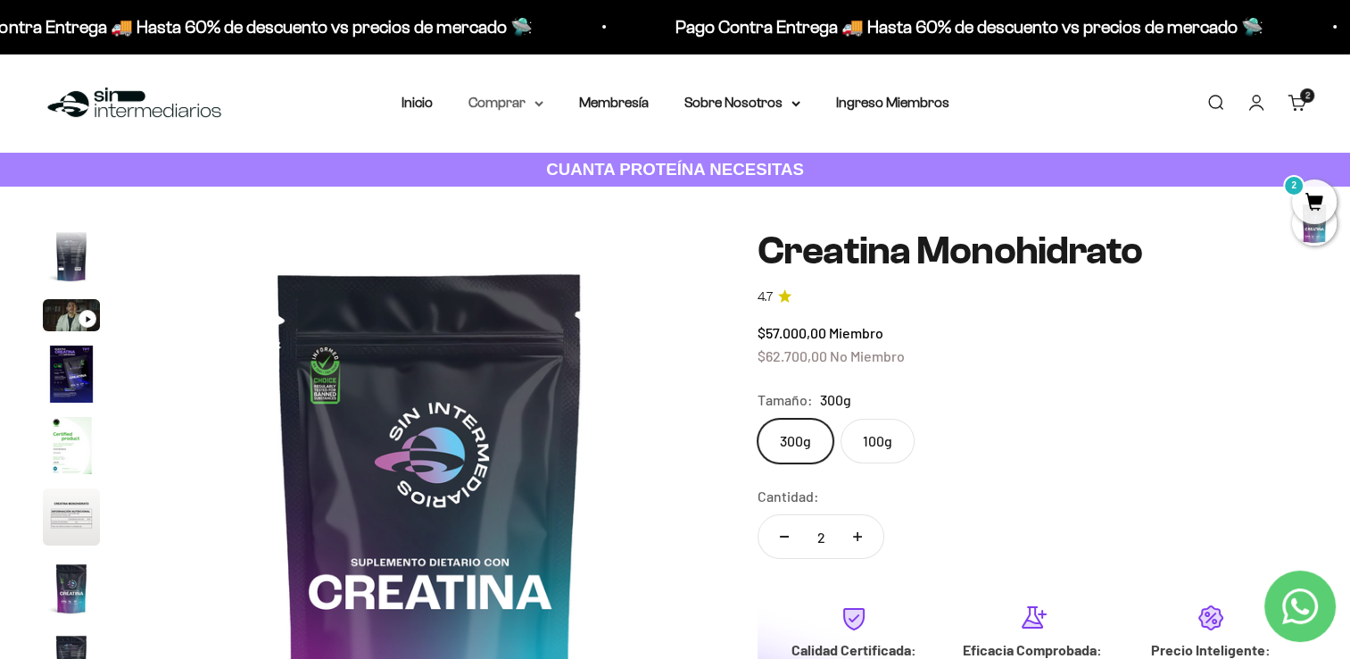
click at [535, 105] on icon at bounding box center [539, 104] width 9 height 6
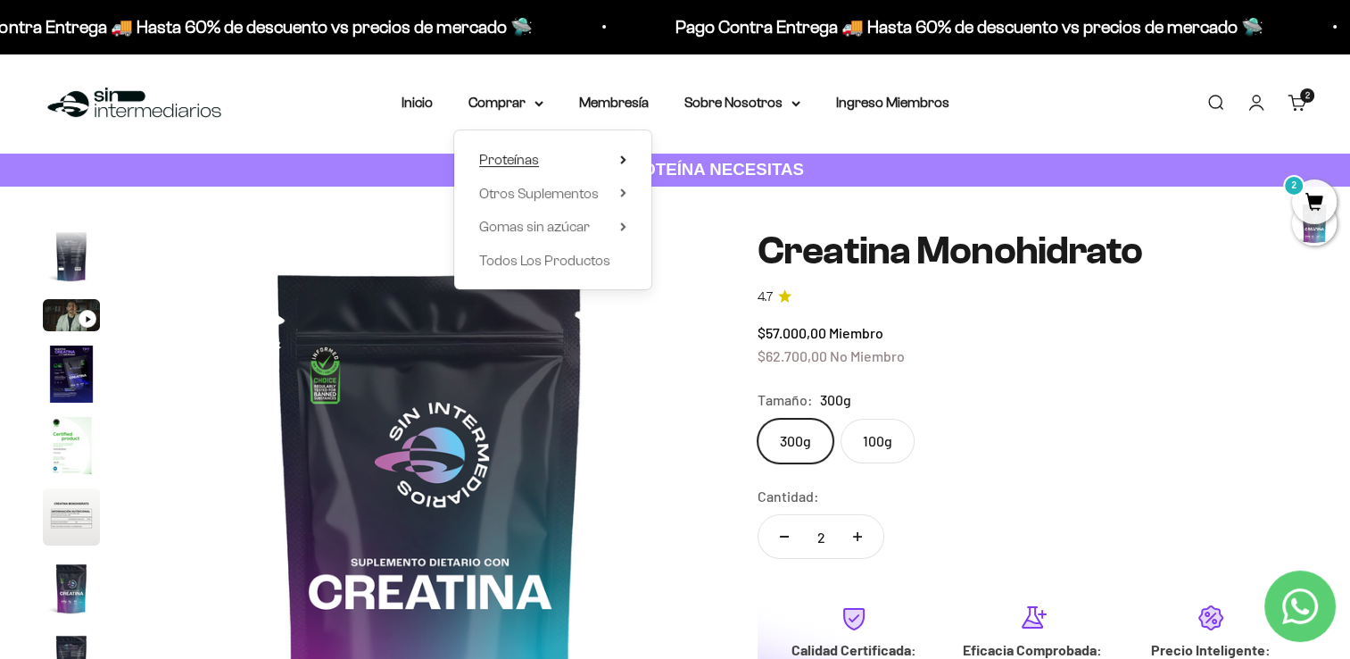
click at [623, 157] on icon at bounding box center [623, 159] width 4 height 7
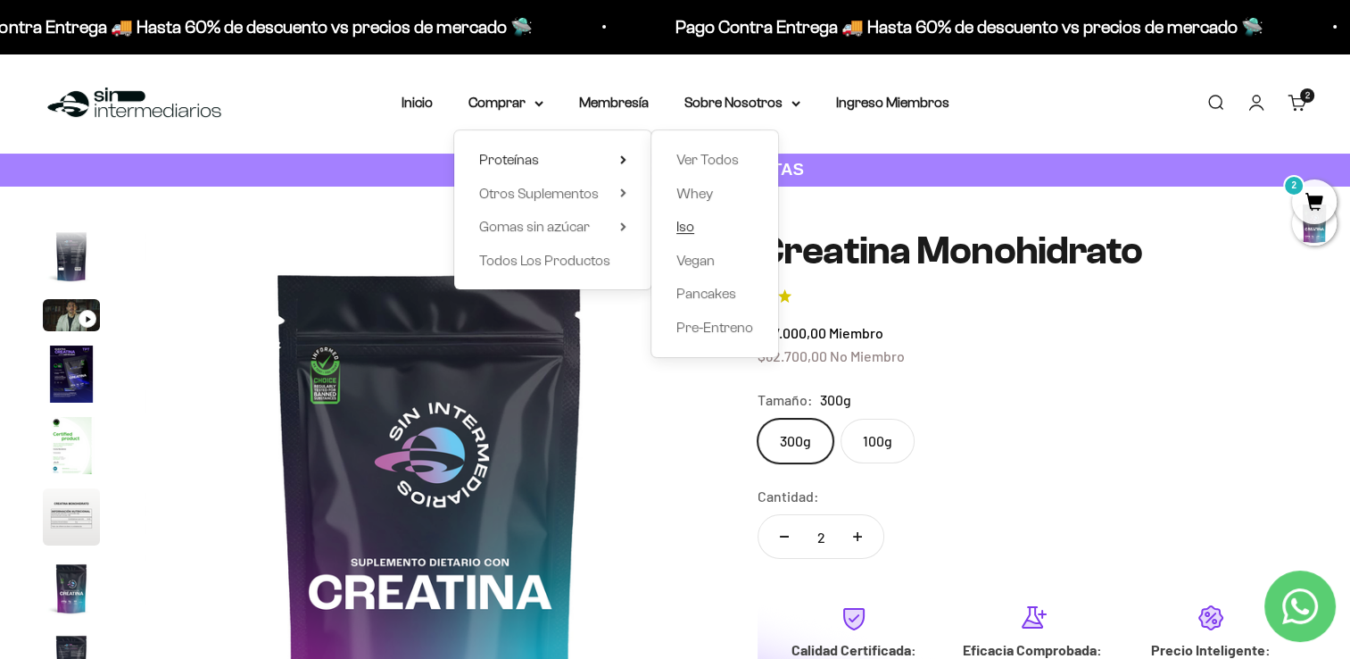
click at [692, 226] on span "Iso" at bounding box center [685, 226] width 18 height 15
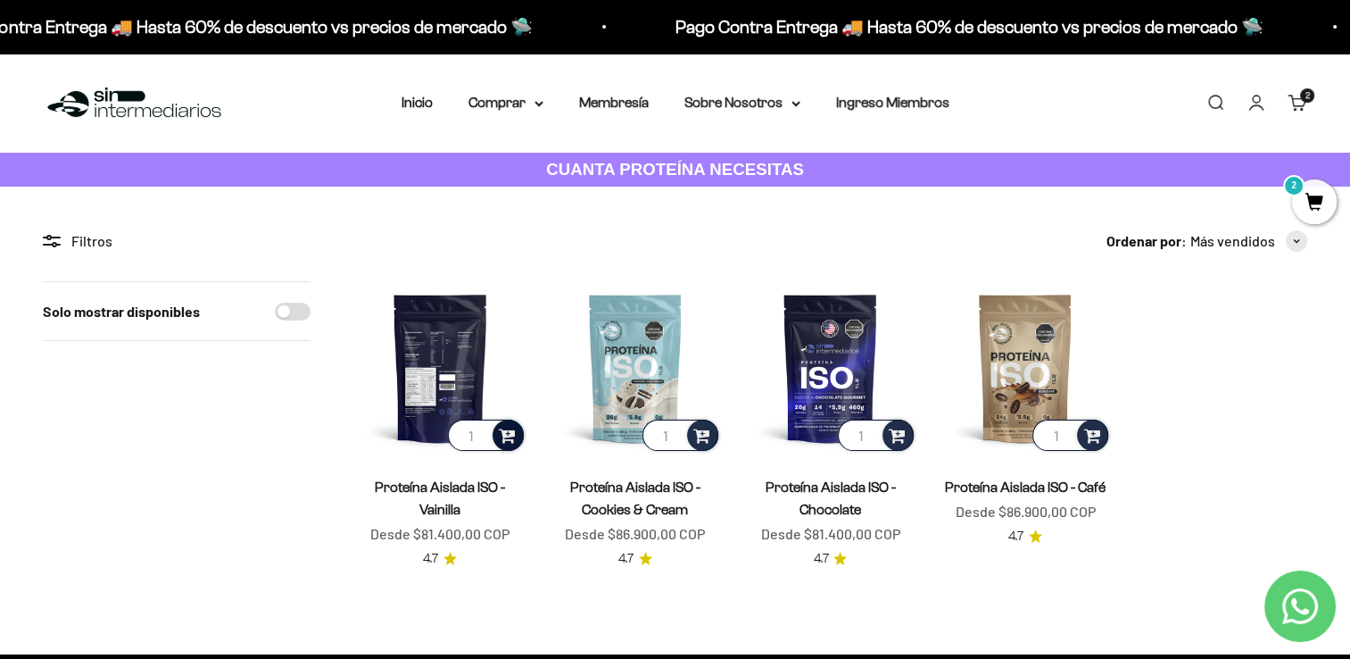
click at [501, 437] on span at bounding box center [507, 434] width 17 height 21
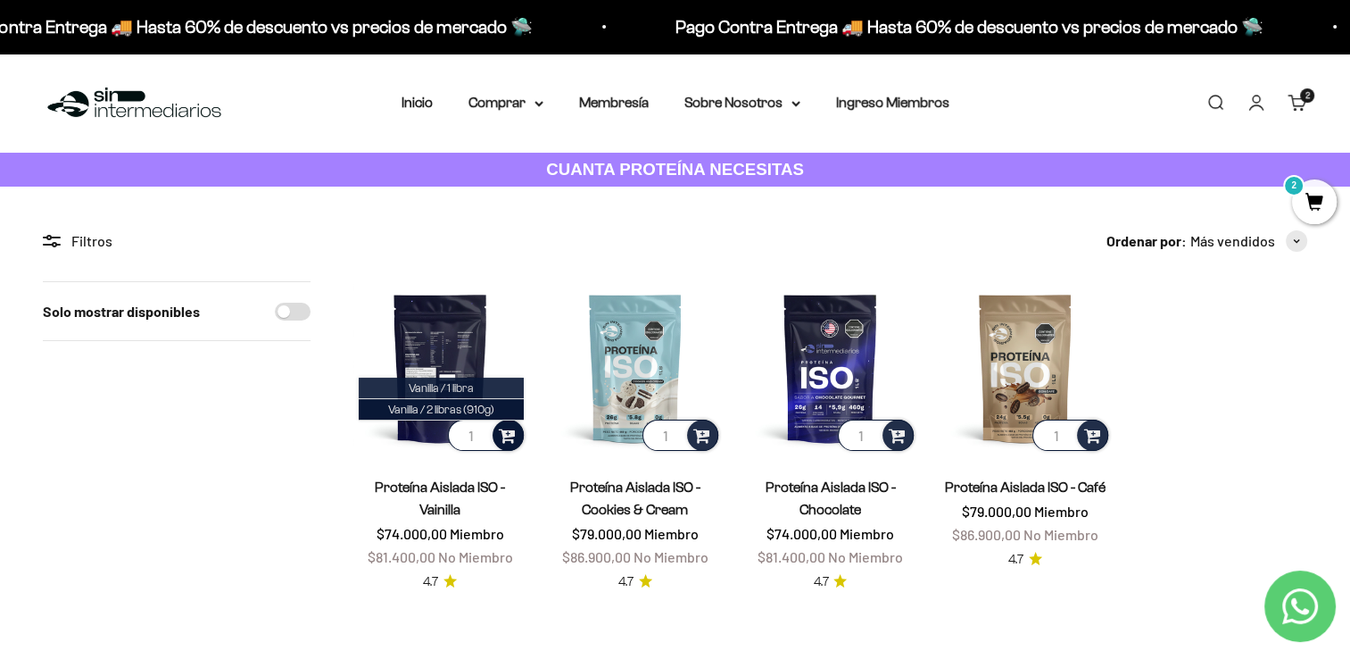
click at [464, 386] on span "Vanilla / 1 libra" at bounding box center [441, 387] width 65 height 13
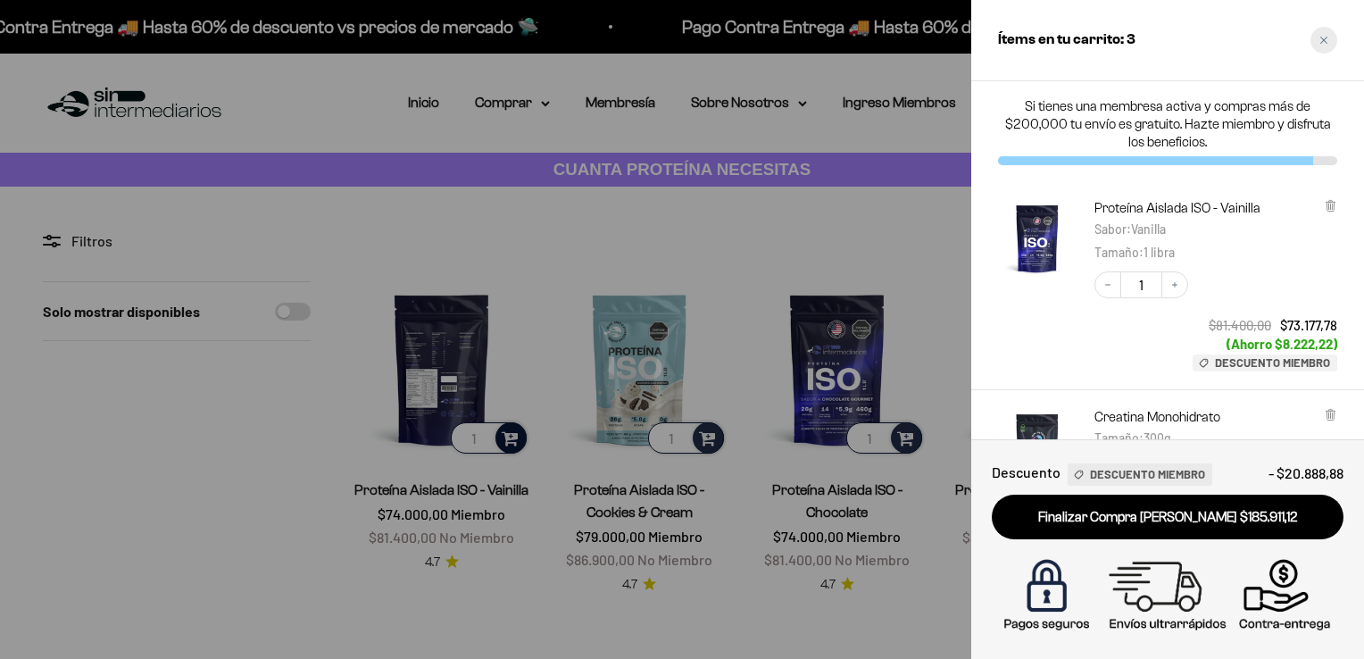
click at [1325, 37] on icon "Close cart" at bounding box center [1323, 40] width 7 height 7
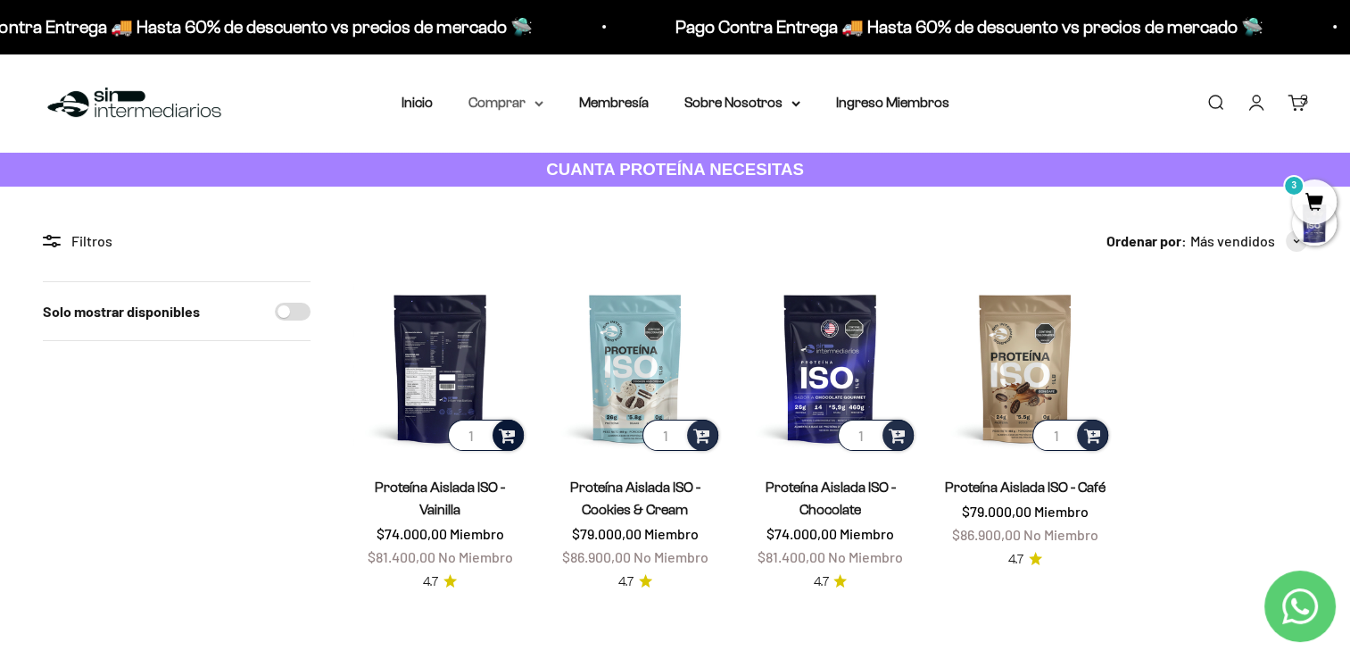
click at [535, 105] on icon at bounding box center [539, 104] width 9 height 6
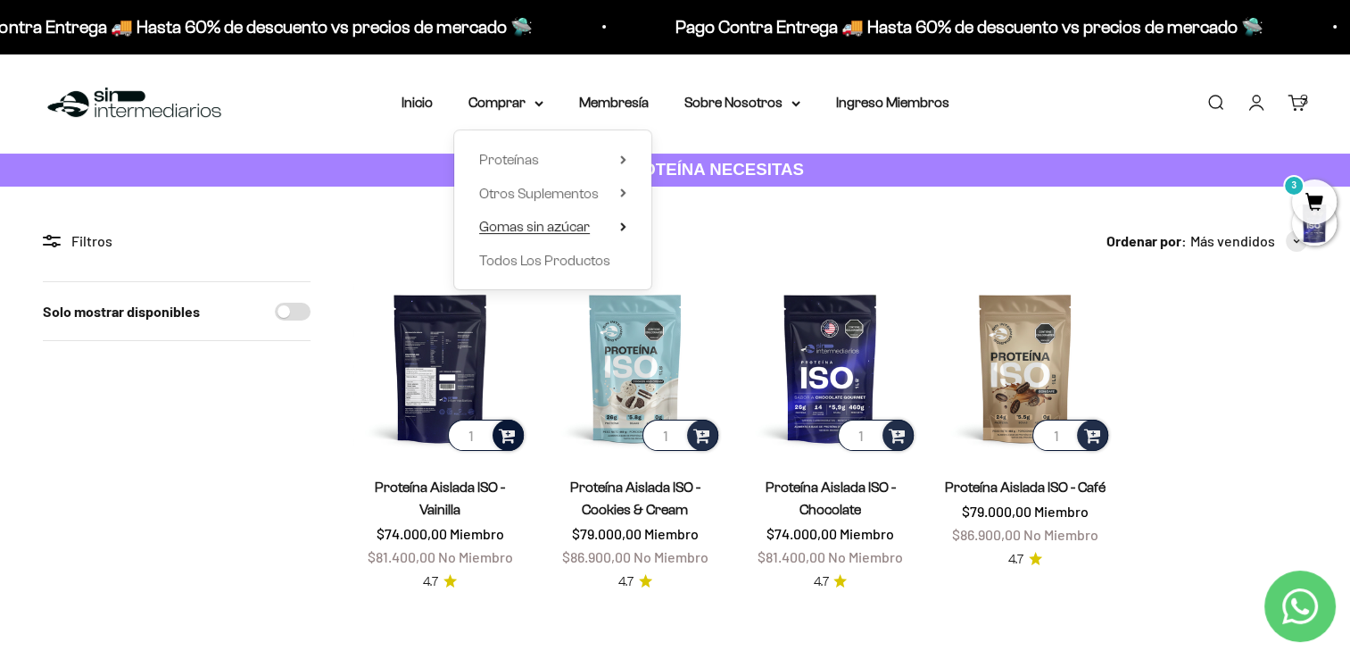
click at [618, 225] on summary "Gomas sin azúcar" at bounding box center [552, 226] width 147 height 23
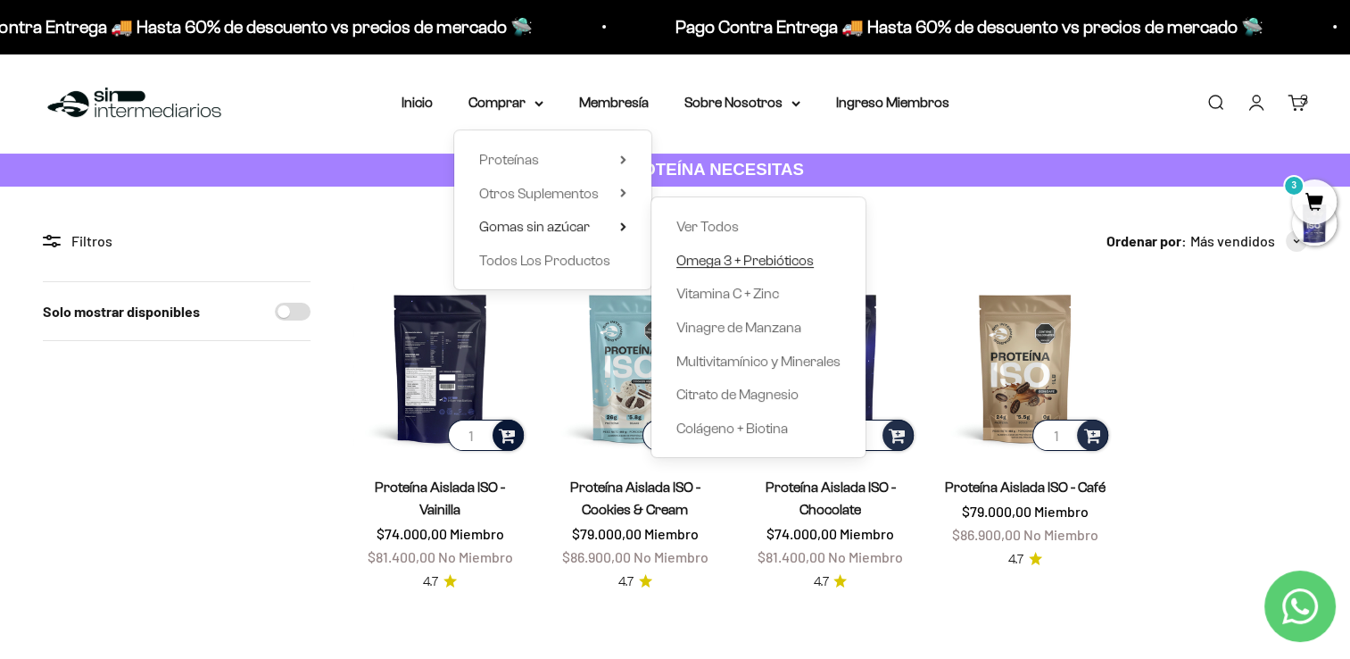
click at [775, 261] on span "Omega 3 + Prebióticos" at bounding box center [744, 260] width 137 height 15
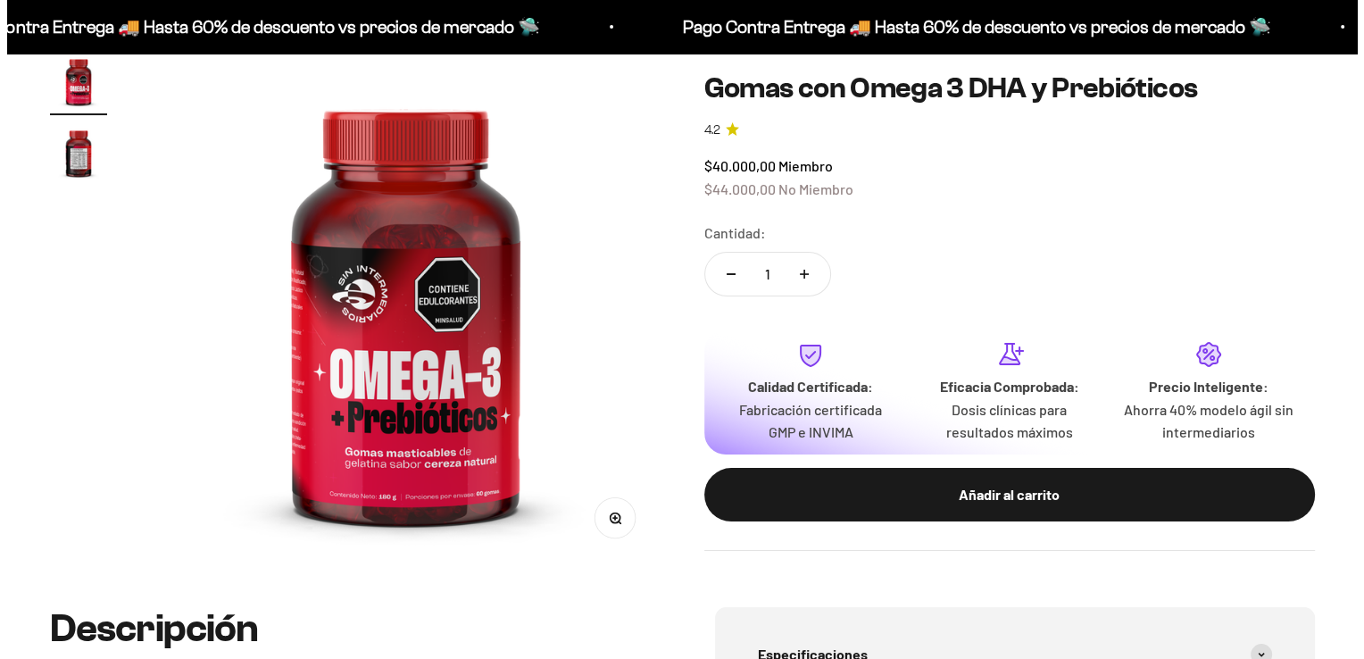
scroll to position [89, 0]
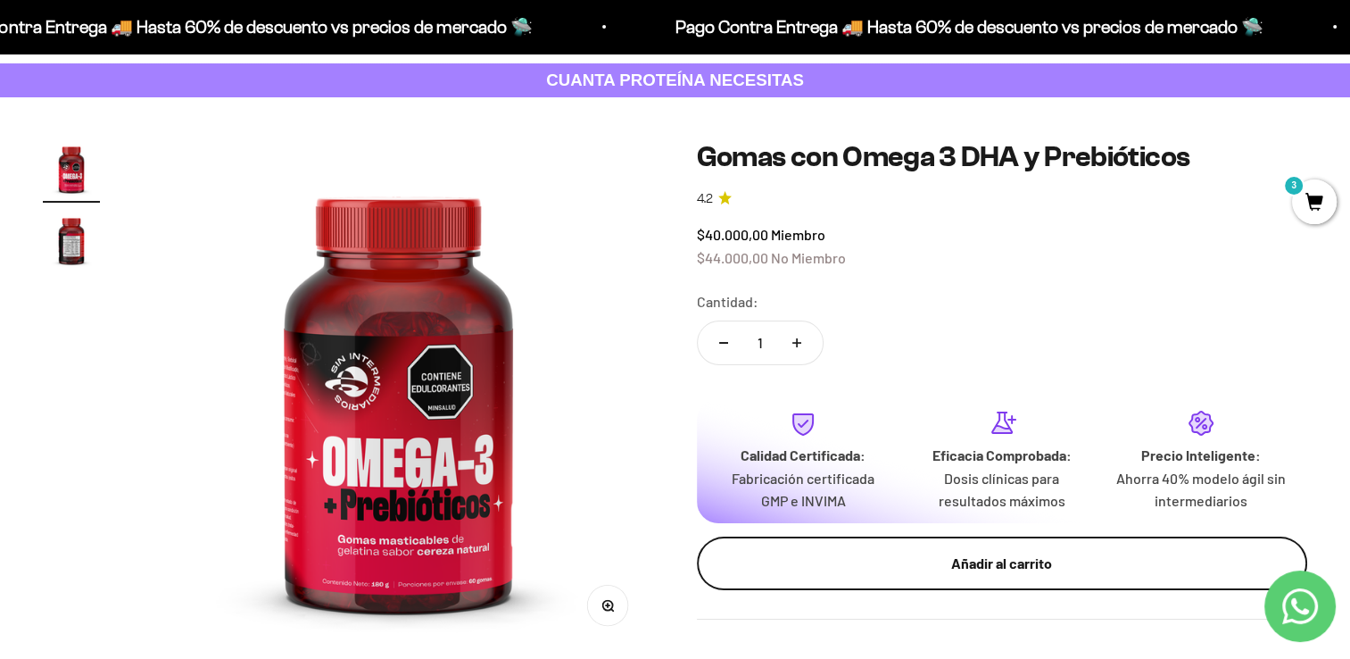
click at [981, 553] on div "Añadir al carrito" at bounding box center [1003, 563] width 540 height 23
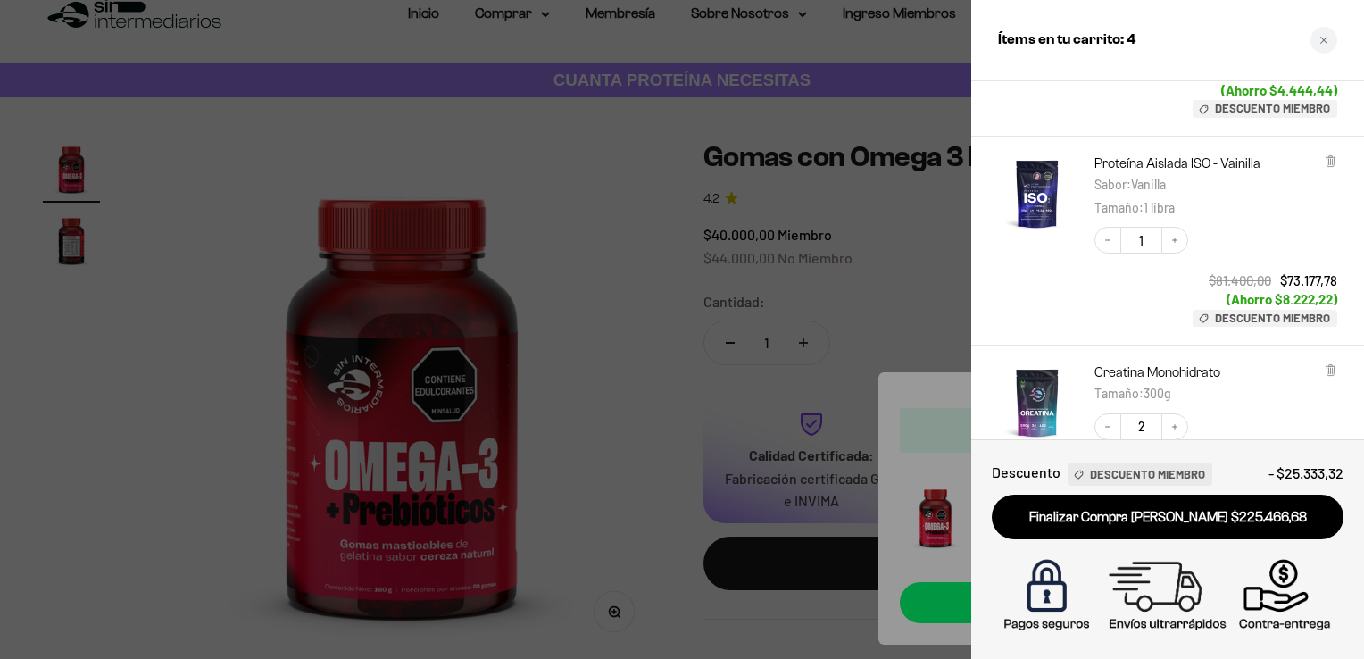
scroll to position [0, 0]
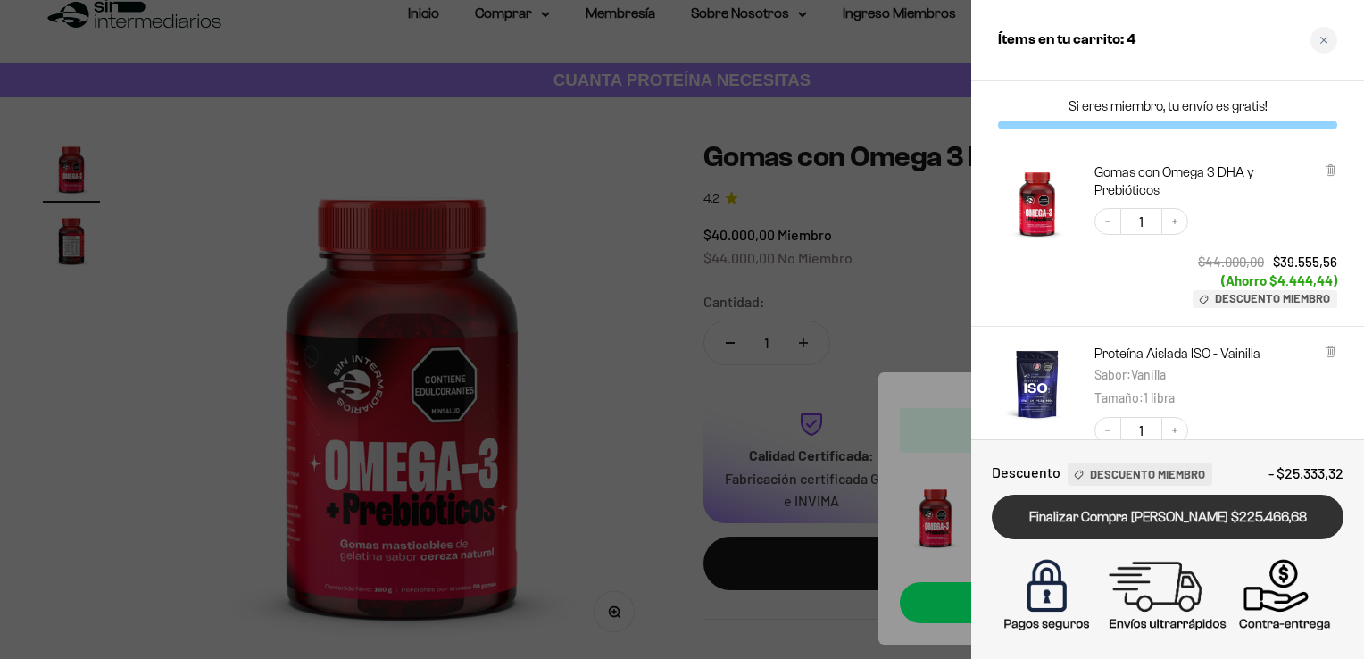
click at [1104, 522] on link "Finalizar Compra Segura $225.466,68" at bounding box center [1167, 517] width 352 height 46
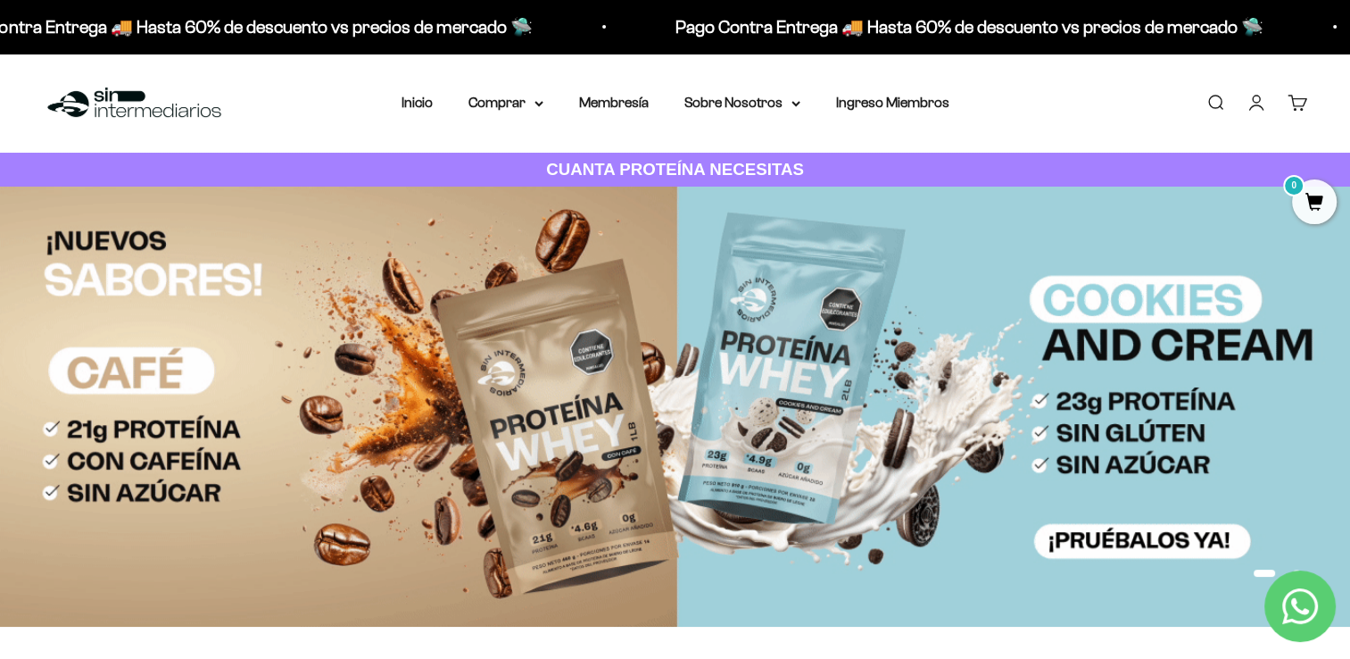
click at [1258, 109] on link "Cuenta" at bounding box center [1257, 103] width 20 height 20
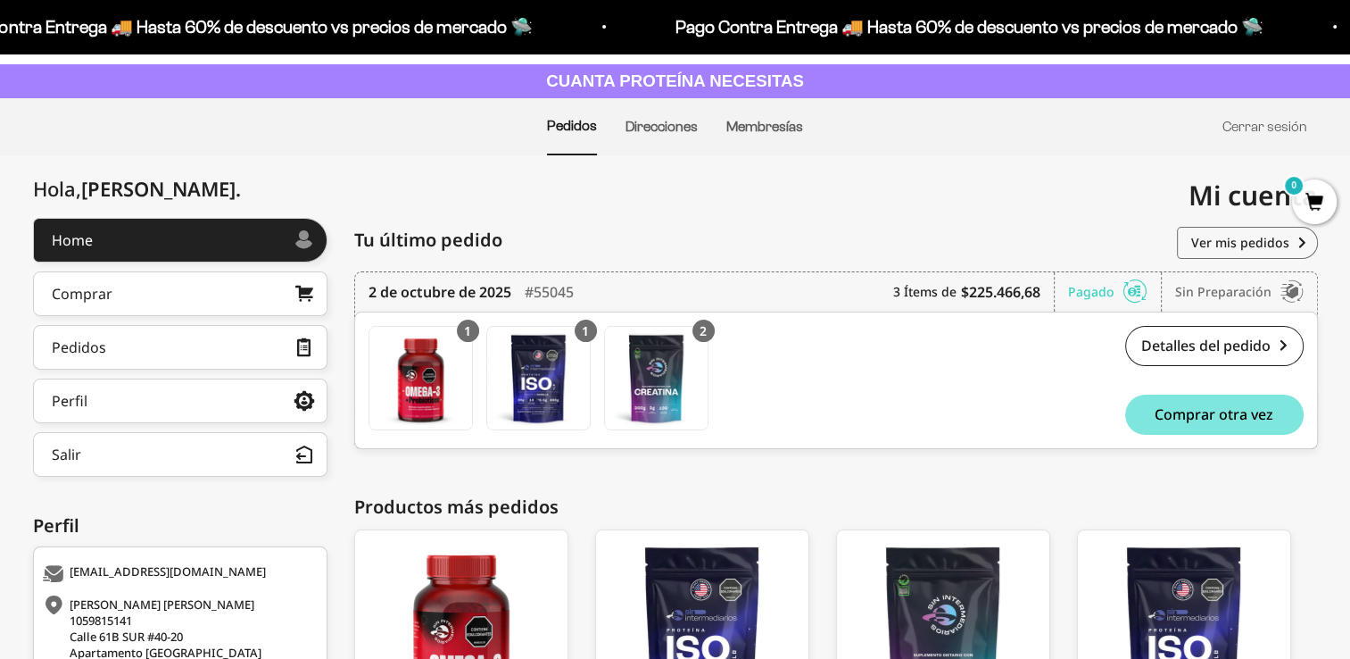
scroll to position [89, 0]
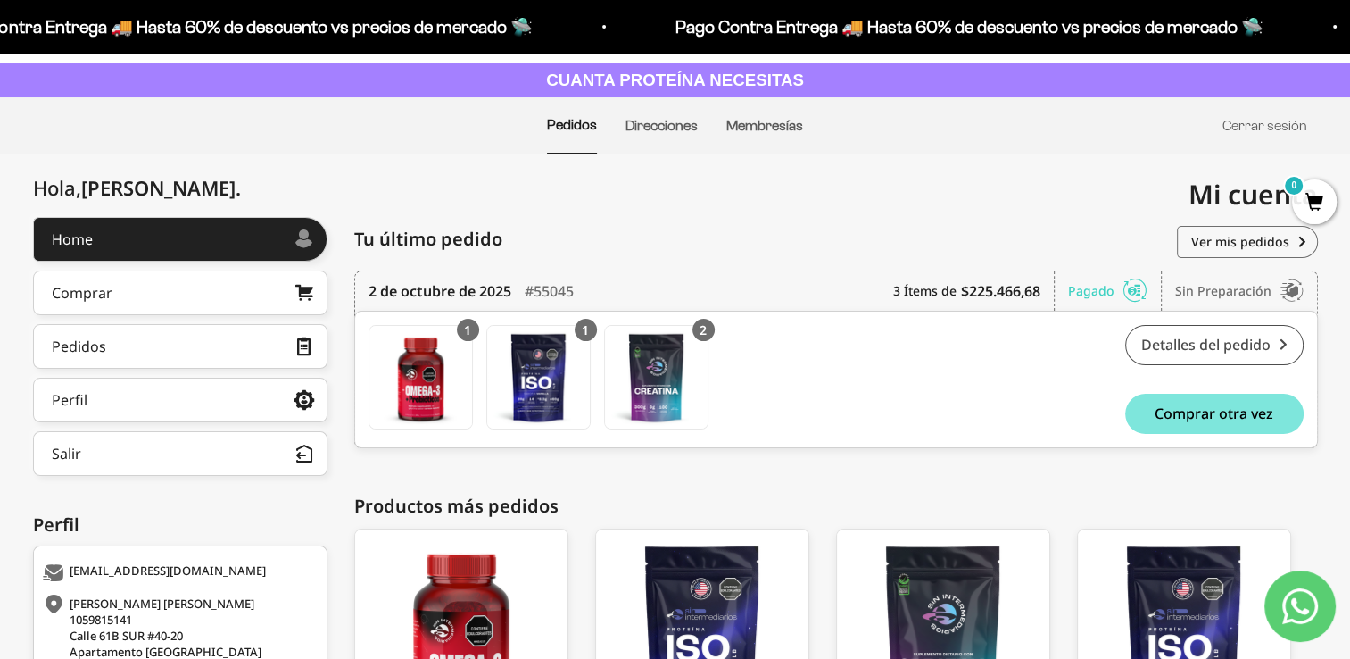
click at [1253, 348] on link "Detalles del pedido" at bounding box center [1214, 345] width 178 height 40
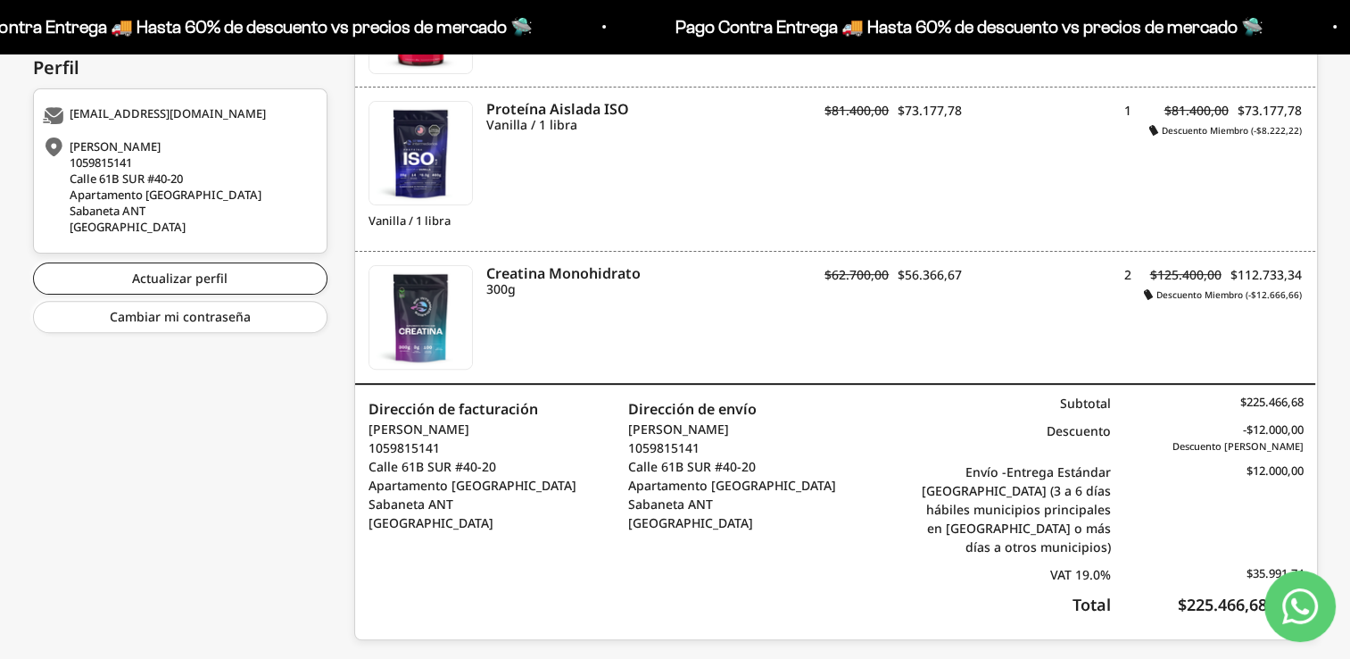
scroll to position [584, 0]
